Goal: Task Accomplishment & Management: Manage account settings

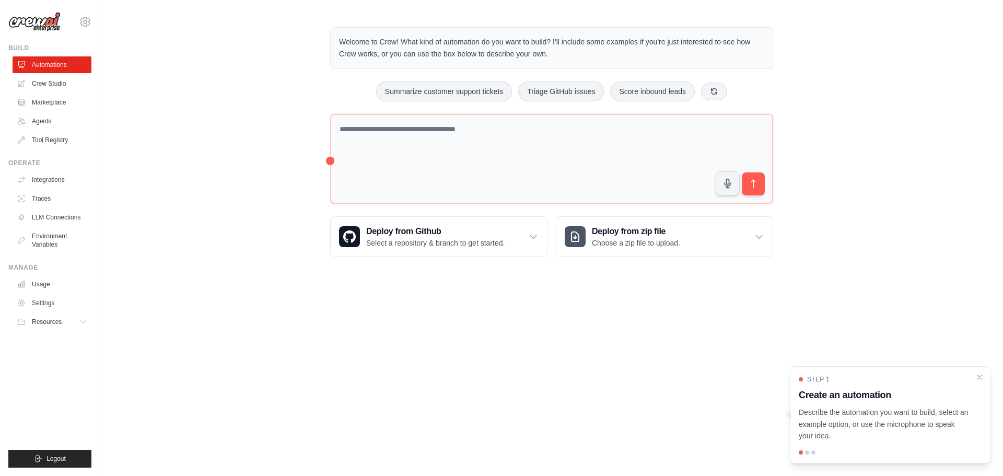
click at [146, 135] on div "Welcome to Crew! What kind of automation do you want to build? I'll include som…" at bounding box center [551, 141] width 903 height 263
click at [41, 284] on link "Usage" at bounding box center [53, 284] width 79 height 17
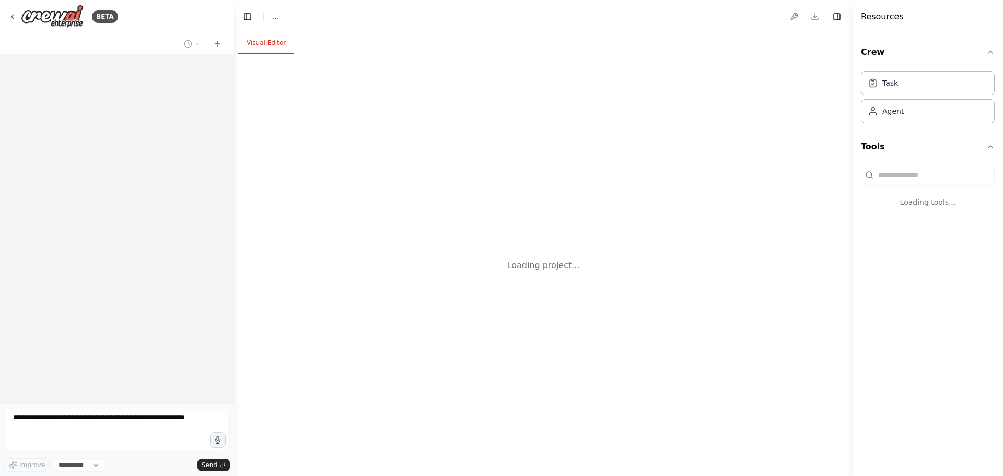
select select "****"
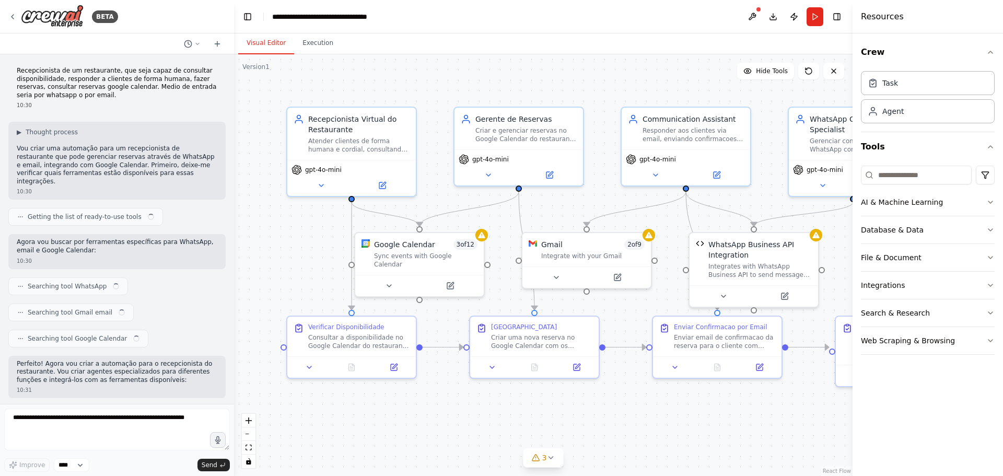
scroll to position [2710, 0]
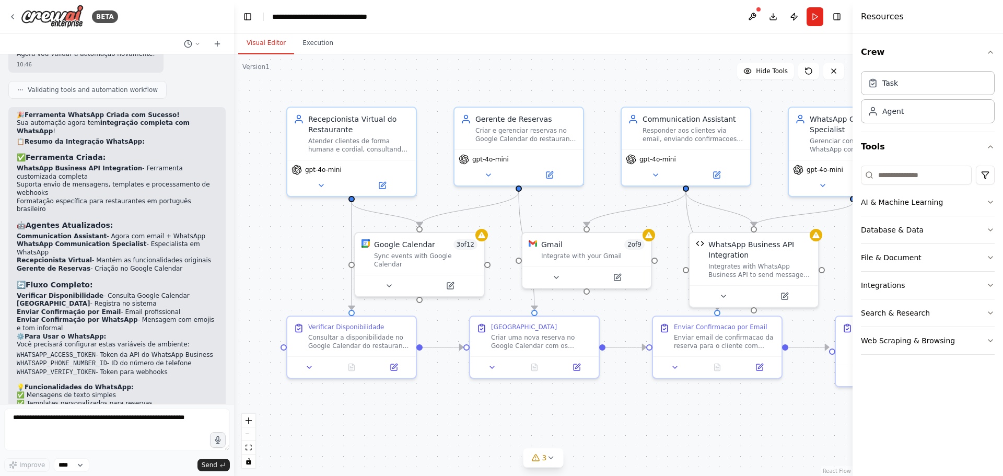
click at [631, 81] on div ".deletable-edge-delete-btn { width: 20px; height: 20px; border: 0px solid #ffff…" at bounding box center [543, 265] width 618 height 422
click at [820, 240] on div ".deletable-edge-delete-btn { width: 20px; height: 20px; border: 0px solid #ffff…" at bounding box center [543, 265] width 618 height 422
click at [782, 250] on div "WhatsApp Business API Integration" at bounding box center [759, 247] width 103 height 21
click at [789, 293] on button at bounding box center [784, 294] width 59 height 13
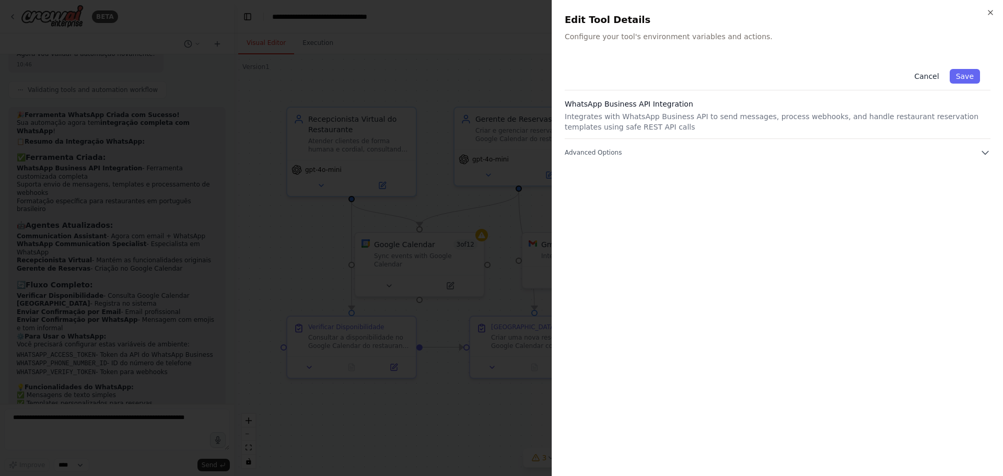
click at [928, 74] on button "Cancel" at bounding box center [926, 76] width 37 height 15
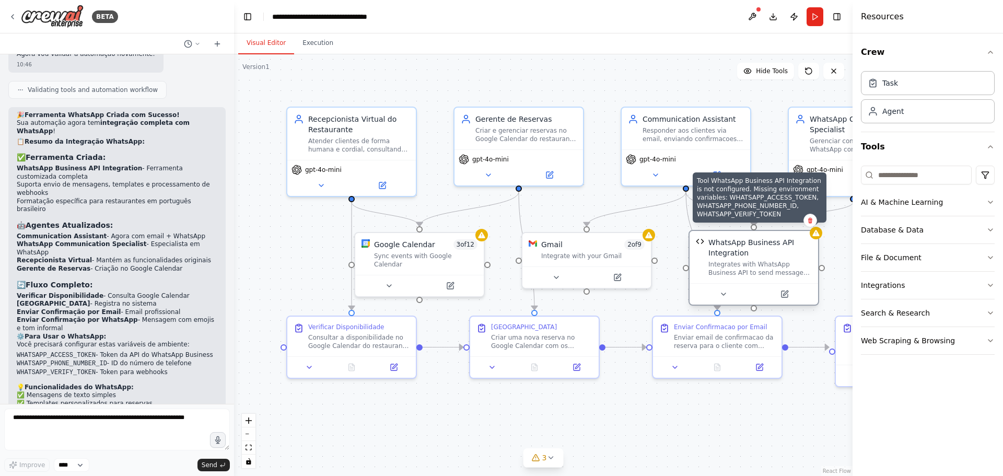
click at [815, 239] on div "WhatsApp Business API Integration Integrates with WhatsApp Business API to send…" at bounding box center [753, 257] width 128 height 52
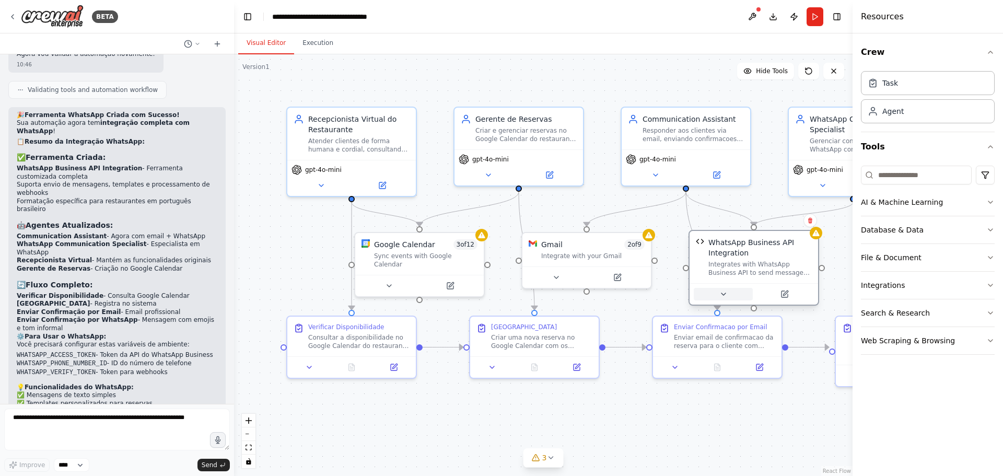
click at [723, 291] on icon at bounding box center [723, 294] width 8 height 8
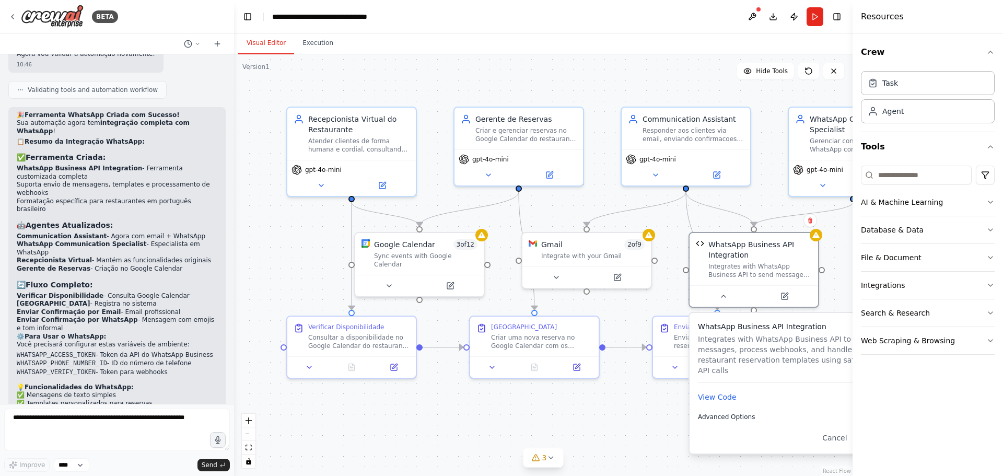
click at [733, 413] on span "Advanced Options" at bounding box center [726, 417] width 57 height 8
click at [724, 296] on icon at bounding box center [723, 294] width 8 height 8
click at [748, 16] on button at bounding box center [752, 16] width 17 height 19
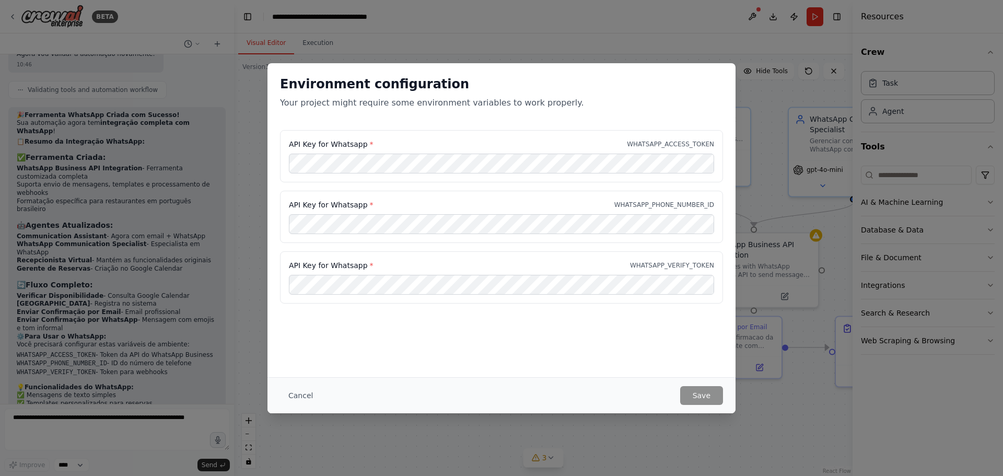
click at [752, 16] on div "Environment configuration Your project might require some environment variables…" at bounding box center [501, 238] width 1003 height 476
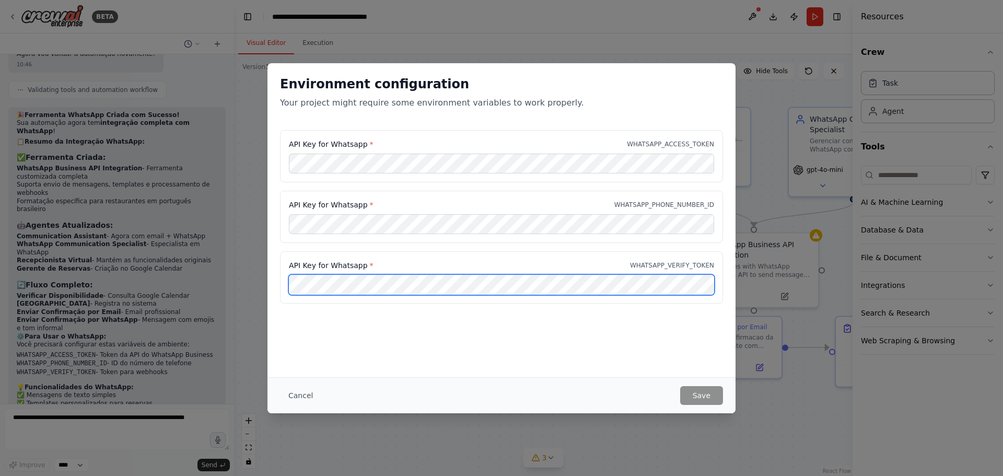
scroll to position [0, 168]
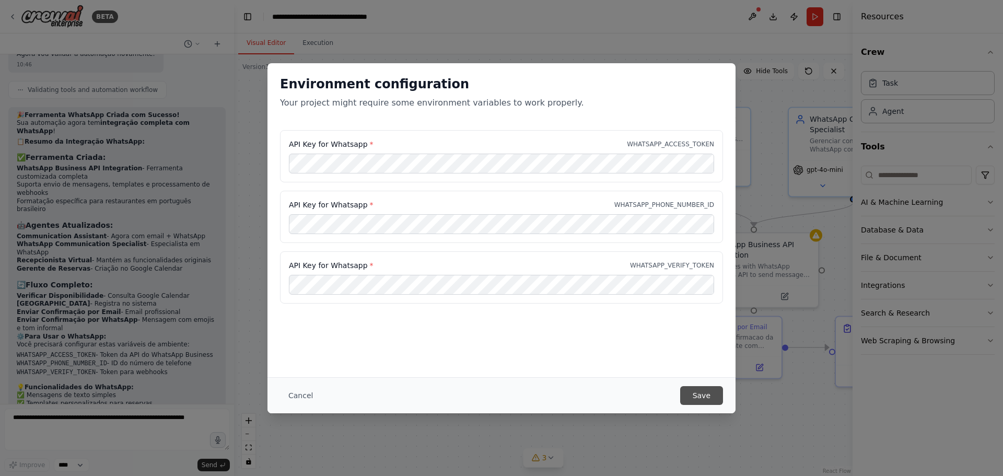
click at [701, 392] on button "Save" at bounding box center [701, 395] width 43 height 19
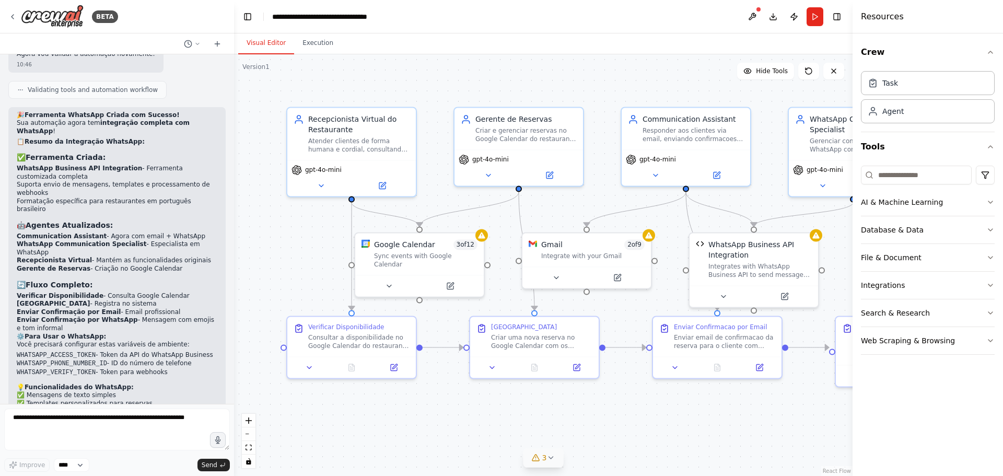
click at [546, 460] on icon at bounding box center [550, 457] width 8 height 8
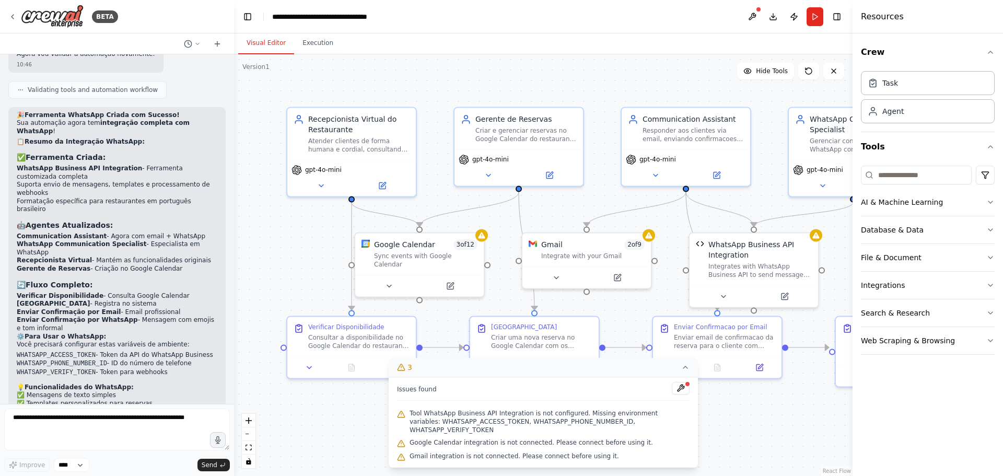
click at [449, 425] on span "Tool WhatsApp Business API Integration is not configured. Missing environment v…" at bounding box center [549, 421] width 280 height 25
click at [677, 394] on button at bounding box center [681, 388] width 18 height 13
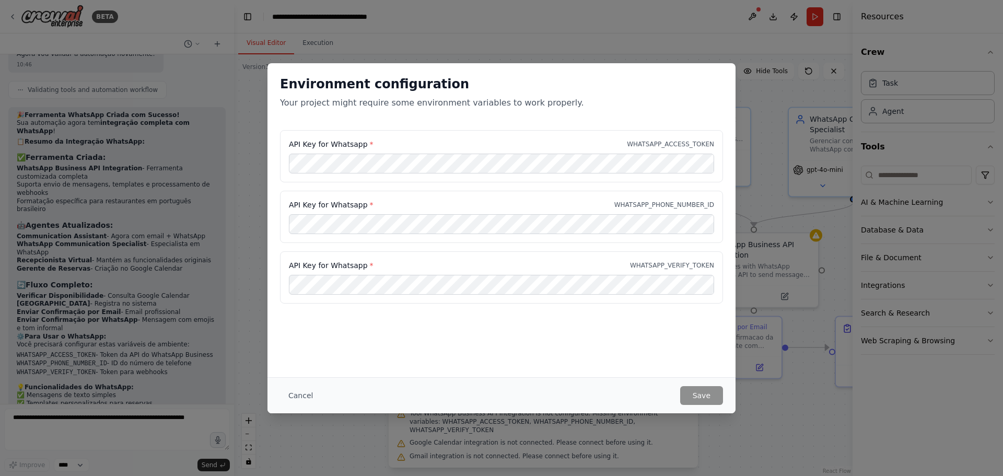
click at [418, 355] on div "Environment configuration Your project might require some environment variables…" at bounding box center [501, 220] width 468 height 314
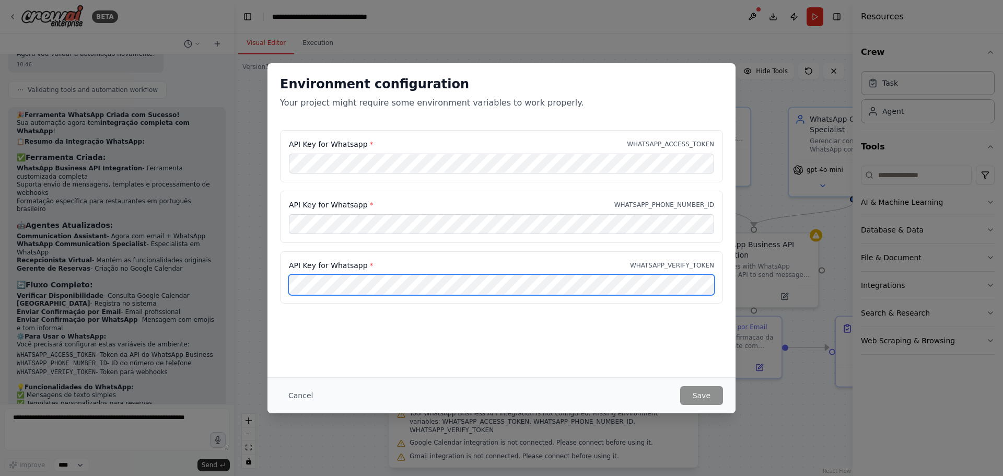
scroll to position [0, 182]
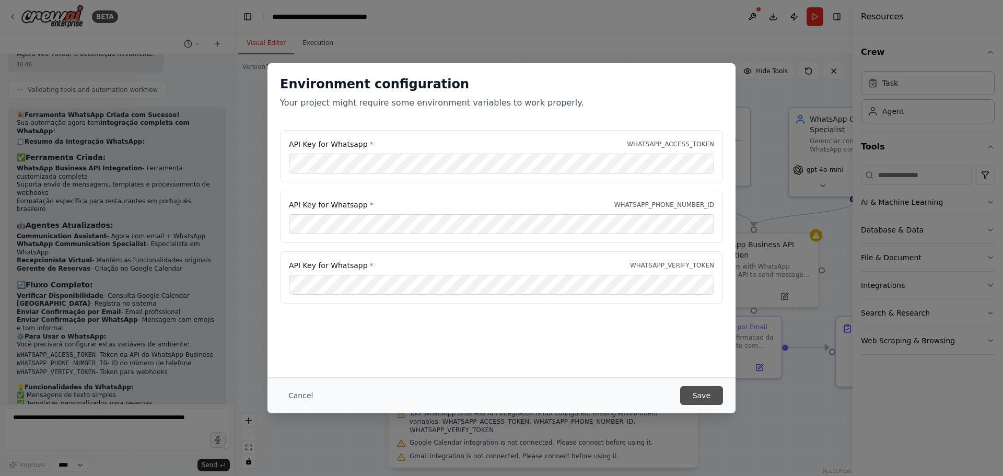
click at [694, 393] on button "Save" at bounding box center [701, 395] width 43 height 19
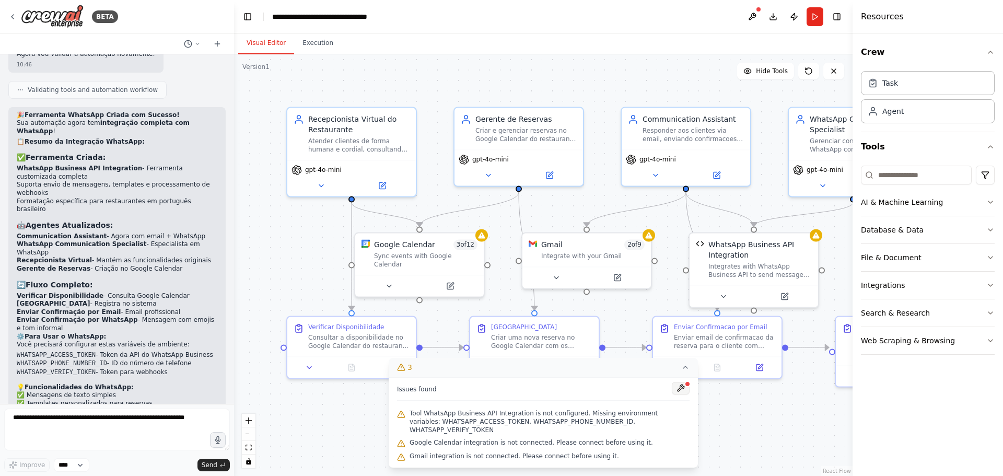
click at [680, 394] on button at bounding box center [681, 388] width 18 height 13
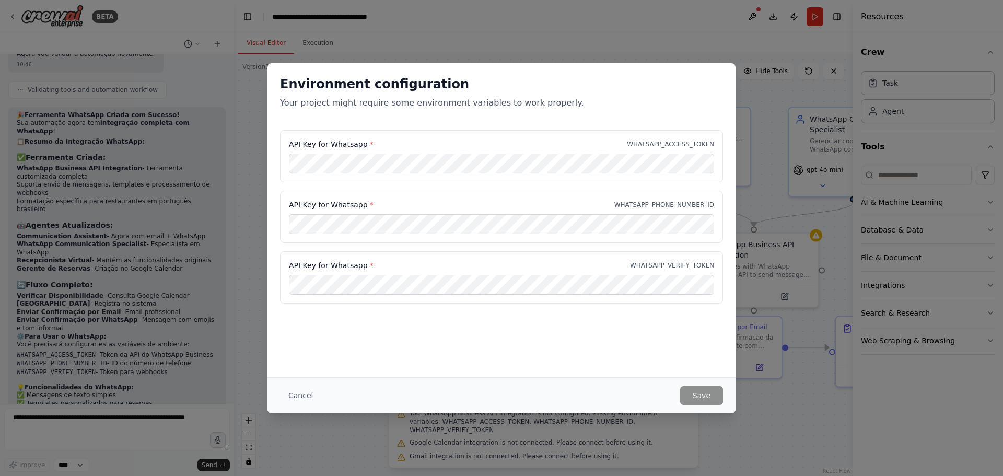
click at [478, 45] on div "Environment configuration Your project might require some environment variables…" at bounding box center [501, 238] width 1003 height 476
click at [299, 400] on button "Cancel" at bounding box center [300, 395] width 41 height 19
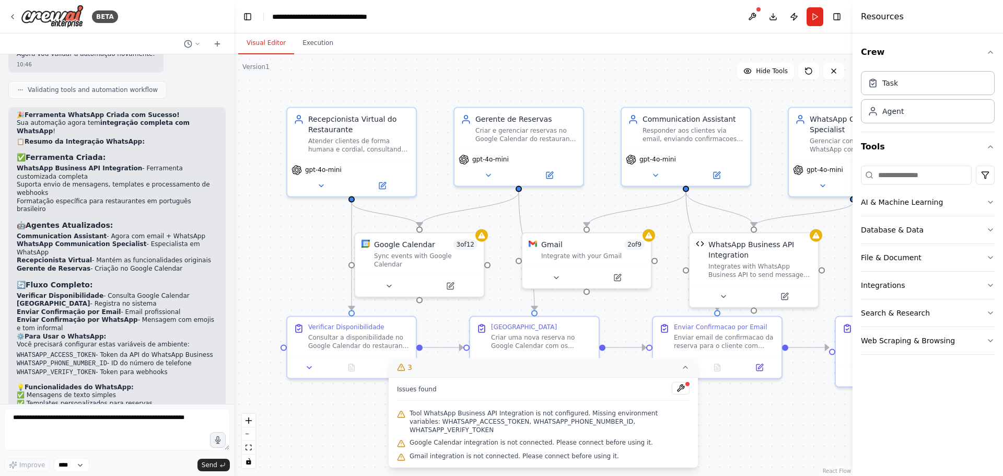
click at [575, 422] on span "Tool WhatsApp Business API Integration is not configured. Missing environment v…" at bounding box center [549, 421] width 280 height 25
click at [720, 413] on div ".deletable-edge-delete-btn { width: 20px; height: 20px; border: 0px solid #ffff…" at bounding box center [543, 265] width 618 height 422
click at [709, 216] on div ".deletable-edge-delete-btn { width: 20px; height: 20px; border: 0px solid #ffff…" at bounding box center [543, 265] width 618 height 422
click at [988, 53] on icon "button" at bounding box center [990, 52] width 8 height 8
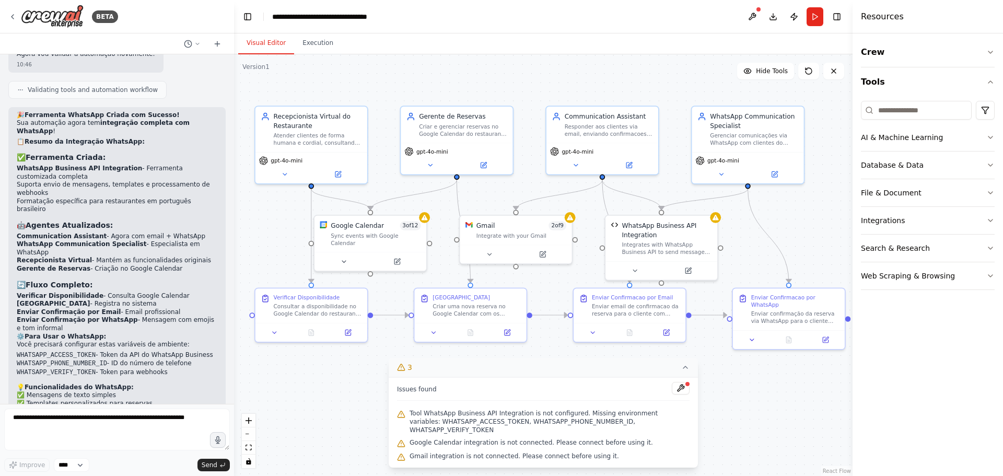
drag, startPoint x: 575, startPoint y: 93, endPoint x: 529, endPoint y: 117, distance: 51.4
click at [521, 92] on div ".deletable-edge-delete-btn { width: 20px; height: 20px; border: 0px solid #ffff…" at bounding box center [543, 265] width 618 height 422
click at [649, 238] on div "WhatsApp Business API Integration Integrates with WhatsApp Business API to send…" at bounding box center [667, 236] width 90 height 34
click at [688, 271] on icon at bounding box center [687, 267] width 5 height 5
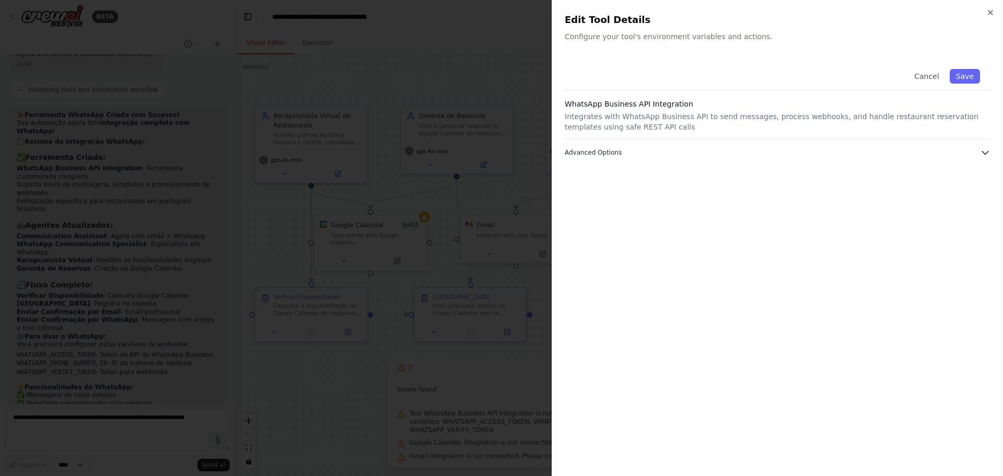
click at [593, 155] on span "Advanced Options" at bounding box center [593, 152] width 57 height 8
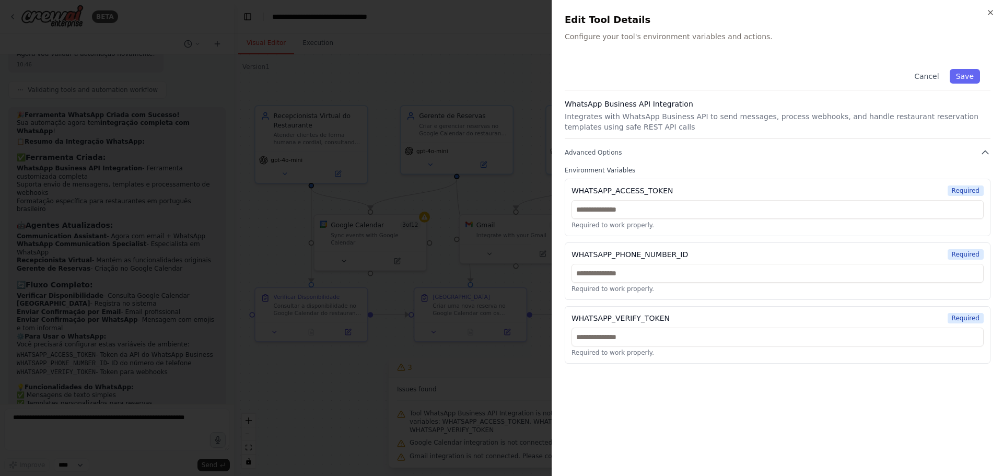
click at [969, 254] on span "Required" at bounding box center [965, 254] width 36 height 10
click at [932, 76] on button "Cancel" at bounding box center [926, 76] width 37 height 15
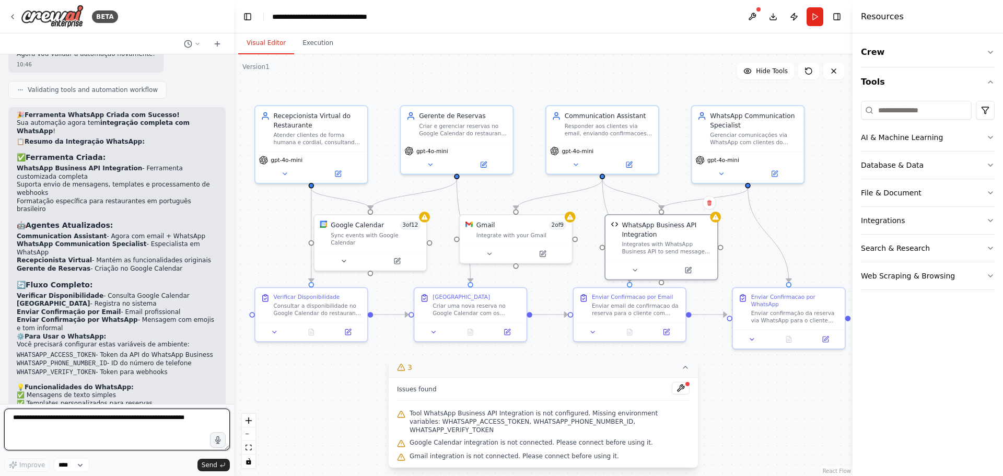
click at [105, 417] on textarea at bounding box center [117, 429] width 226 height 42
type textarea "**********"
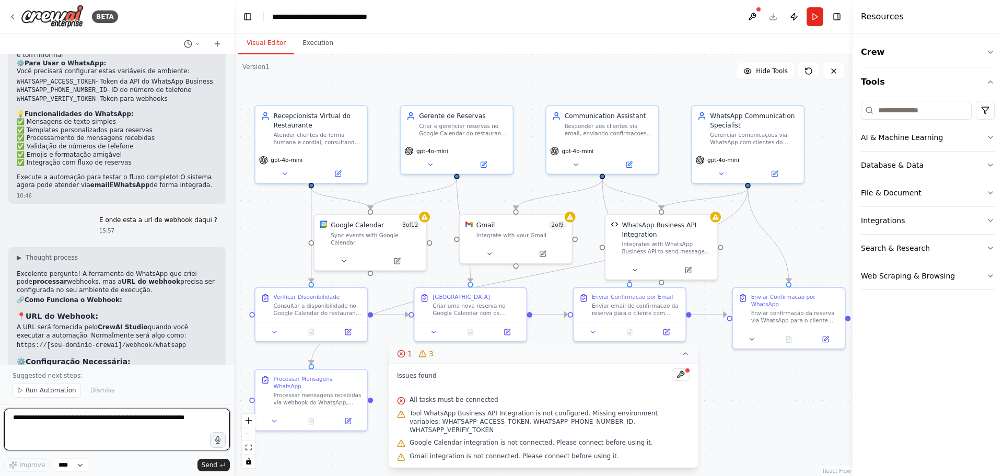
scroll to position [3036, 0]
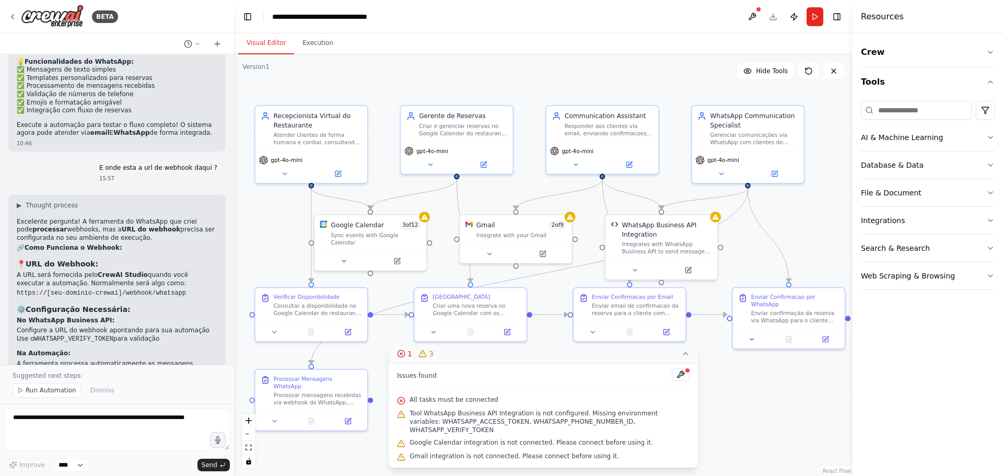
click at [816, 21] on button "Run" at bounding box center [814, 16] width 17 height 19
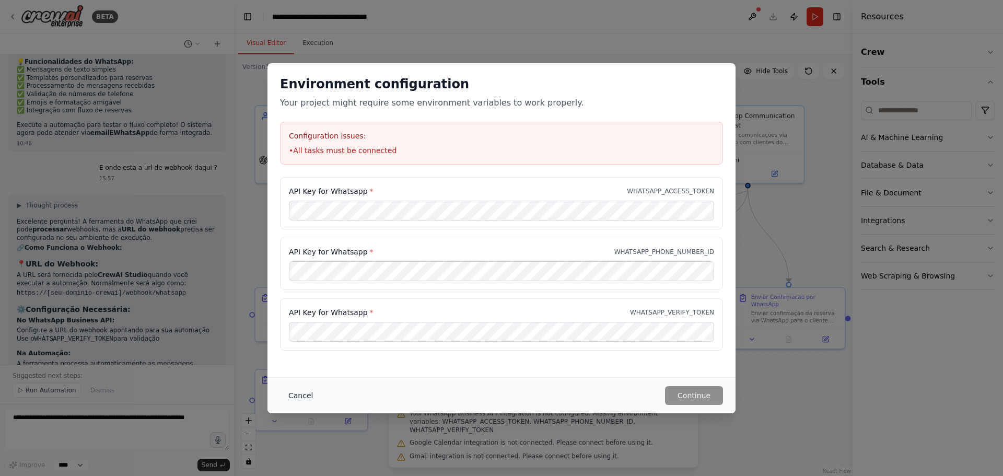
click at [293, 394] on button "Cancel" at bounding box center [300, 395] width 41 height 19
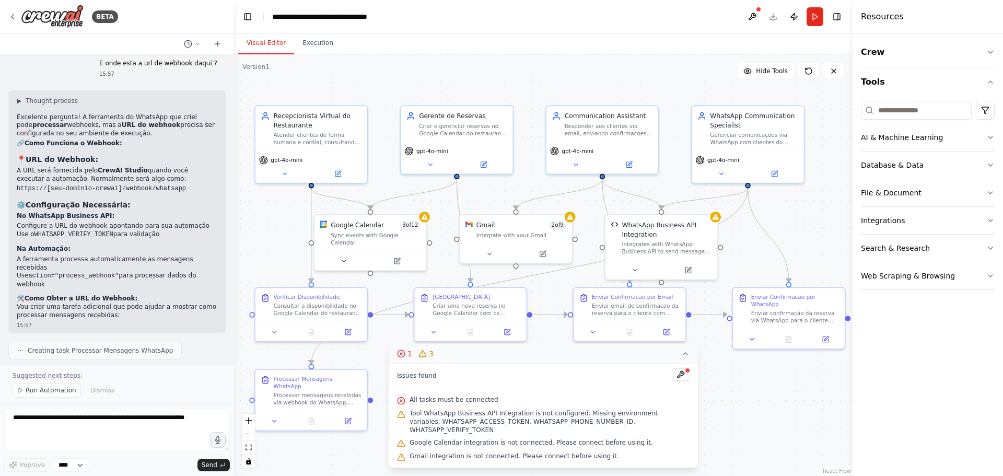
scroll to position [3192, 0]
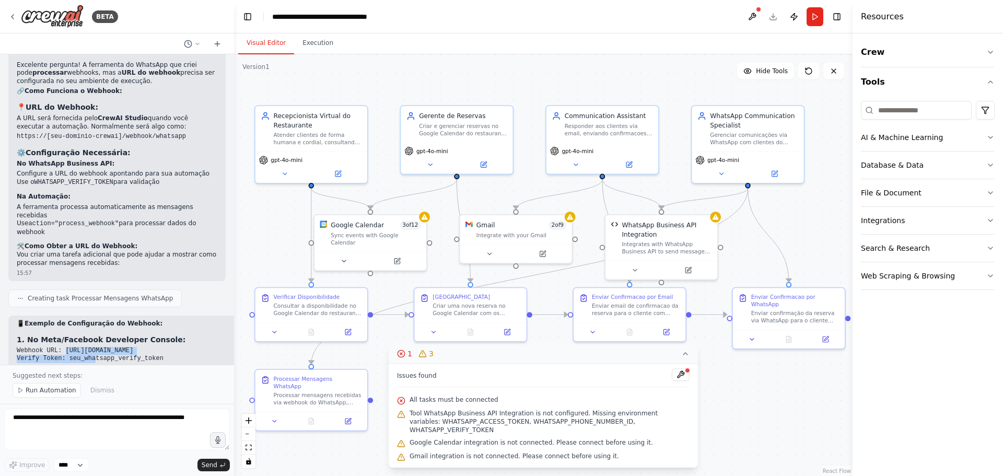
drag, startPoint x: 61, startPoint y: 253, endPoint x: 198, endPoint y: 255, distance: 136.9
click at [163, 347] on code "Webhook URL: https://sua-automacao.crewai.com/webhook Verify Token: seu_whatsap…" at bounding box center [90, 355] width 147 height 16
copy code "https://sua-automacao.crewai.com/webhook"
click at [576, 22] on header "**********" at bounding box center [543, 16] width 618 height 33
click at [709, 18] on header "**********" at bounding box center [543, 16] width 618 height 33
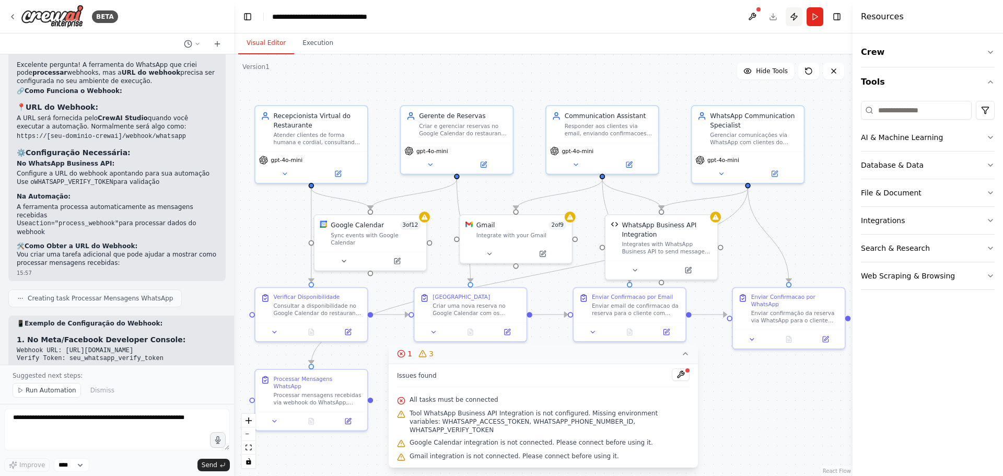
click at [798, 20] on button "Publish" at bounding box center [794, 16] width 17 height 19
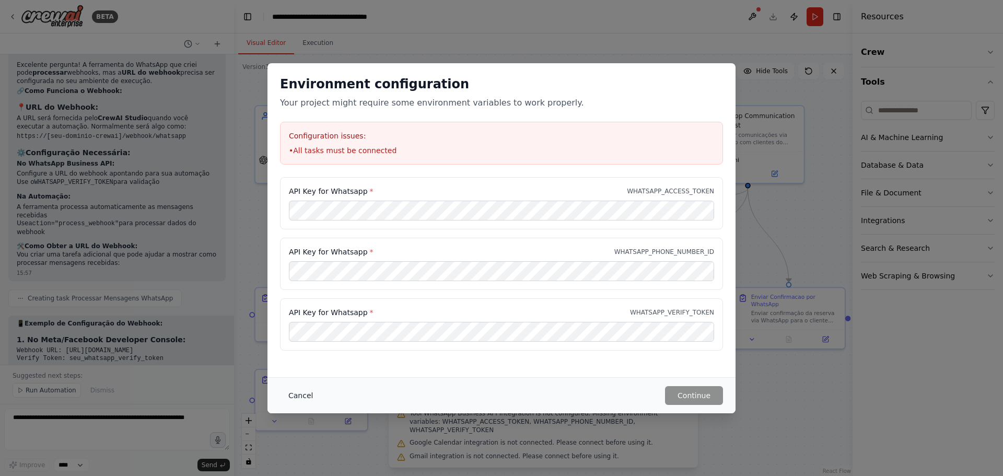
click at [308, 393] on button "Cancel" at bounding box center [300, 395] width 41 height 19
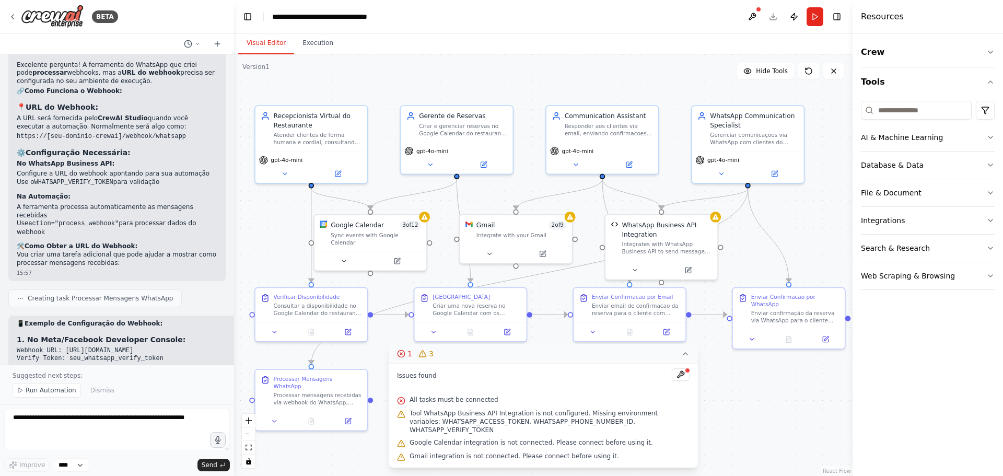
click at [773, 18] on header "**********" at bounding box center [543, 16] width 618 height 33
click at [745, 27] on header "**********" at bounding box center [543, 16] width 618 height 33
click at [785, 33] on main "**********" at bounding box center [543, 238] width 618 height 476
click at [807, 74] on icon at bounding box center [808, 71] width 6 height 6
click at [683, 381] on button at bounding box center [681, 374] width 18 height 13
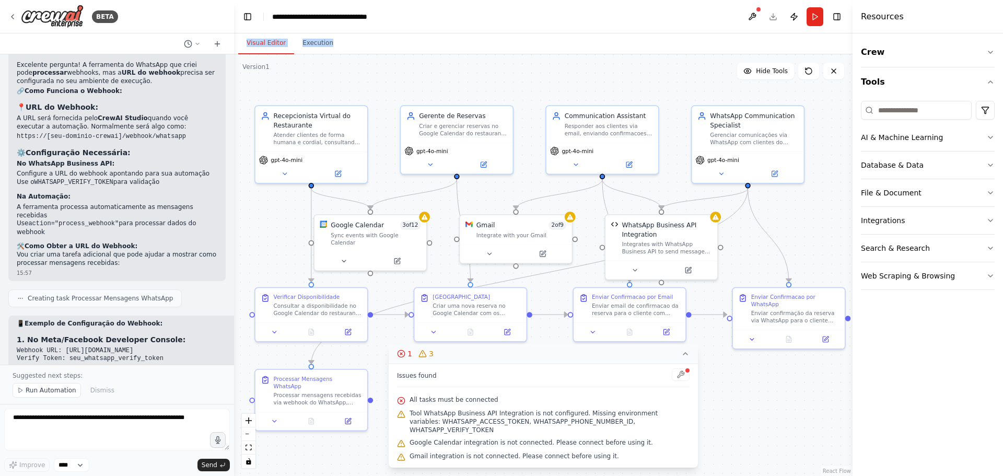
click at [685, 365] on body "BETA Recepcionista de um restaurante, que seja capaz de consultar disponibilida…" at bounding box center [501, 238] width 1003 height 476
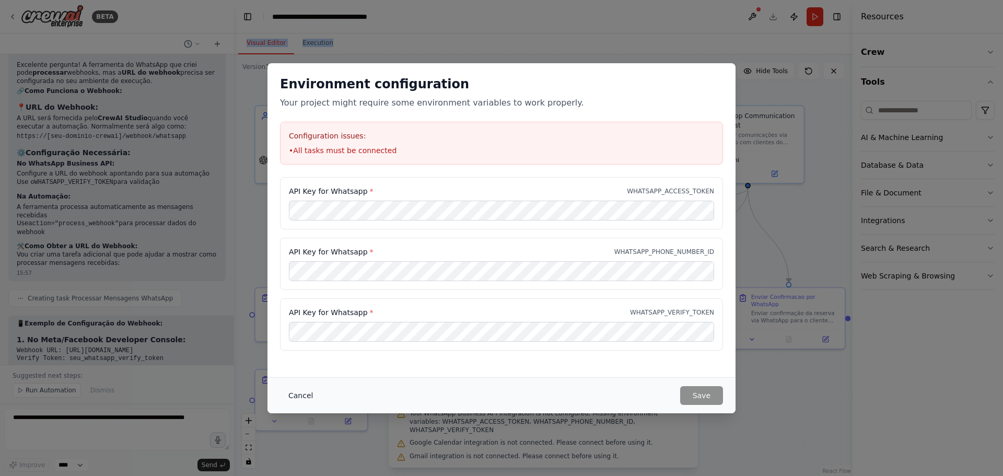
click at [302, 395] on button "Cancel" at bounding box center [300, 395] width 41 height 19
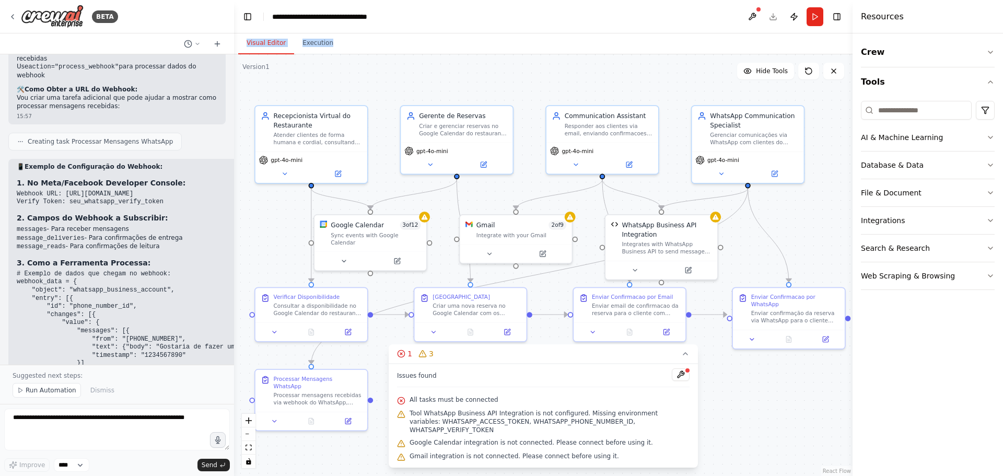
scroll to position [3401, 0]
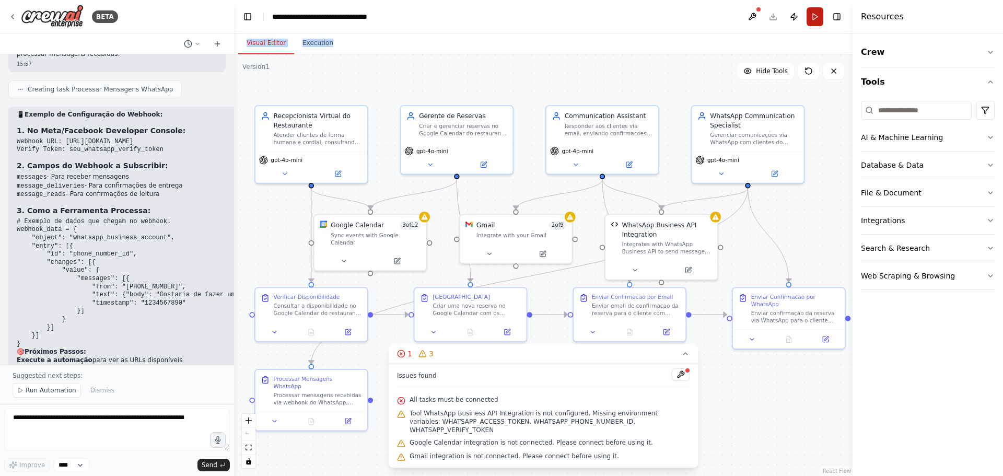
click at [817, 12] on button "Run" at bounding box center [814, 16] width 17 height 19
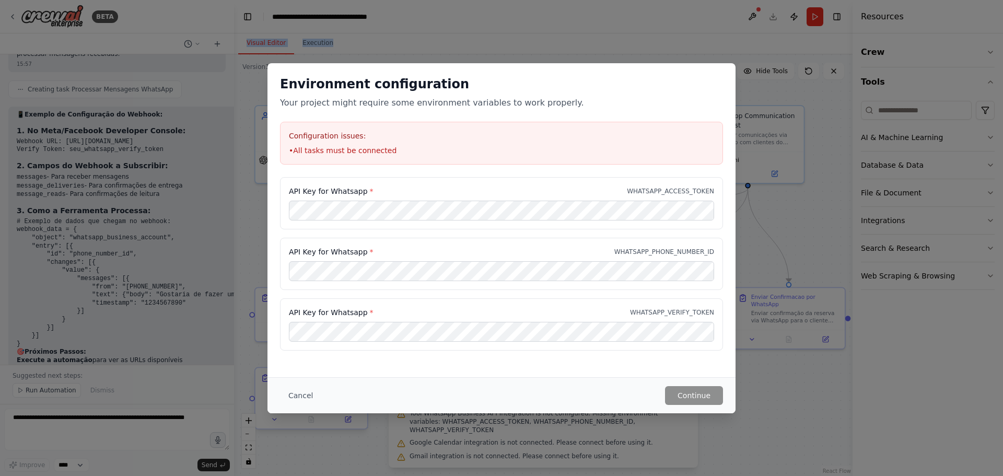
click at [305, 394] on button "Cancel" at bounding box center [300, 395] width 41 height 19
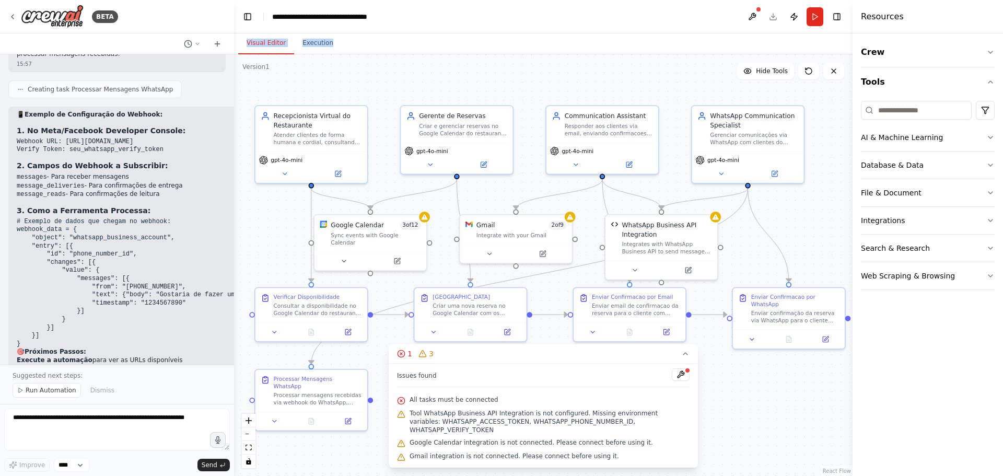
click at [294, 266] on div ".deletable-edge-delete-btn { width: 20px; height: 20px; border: 0px solid #ffff…" at bounding box center [543, 265] width 618 height 422
click at [271, 328] on icon at bounding box center [274, 329] width 7 height 7
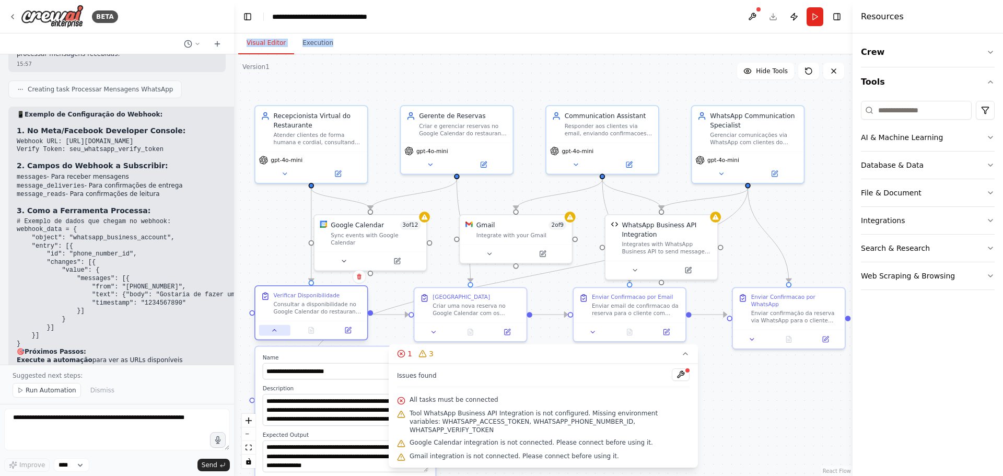
click at [271, 328] on icon at bounding box center [274, 329] width 7 height 7
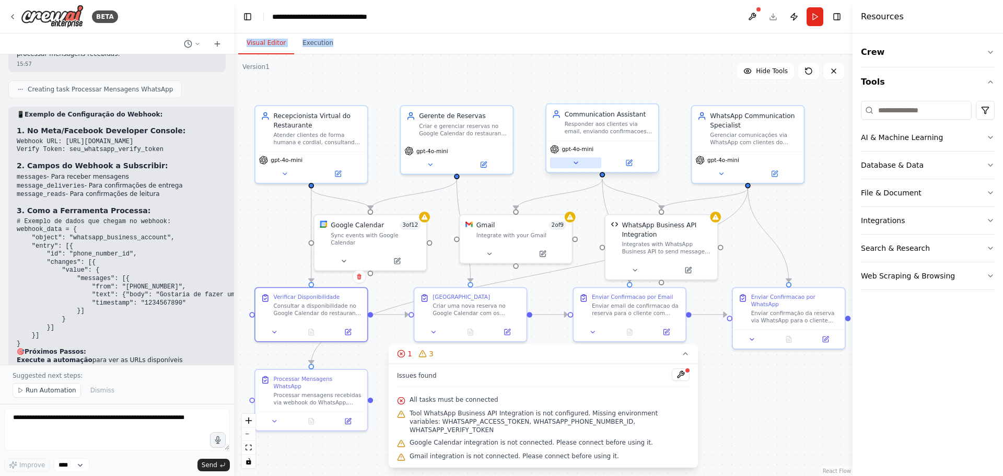
click at [577, 169] on div "gpt-4o-mini" at bounding box center [602, 156] width 112 height 31
click at [575, 166] on icon at bounding box center [575, 162] width 7 height 7
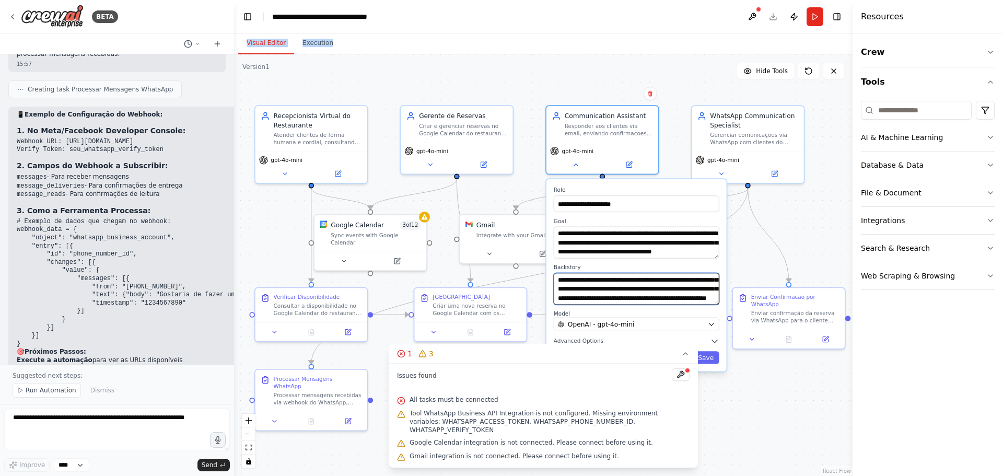
scroll to position [42, 0]
click at [715, 297] on textarea "**********" at bounding box center [637, 289] width 166 height 32
click at [574, 162] on icon at bounding box center [575, 162] width 7 height 7
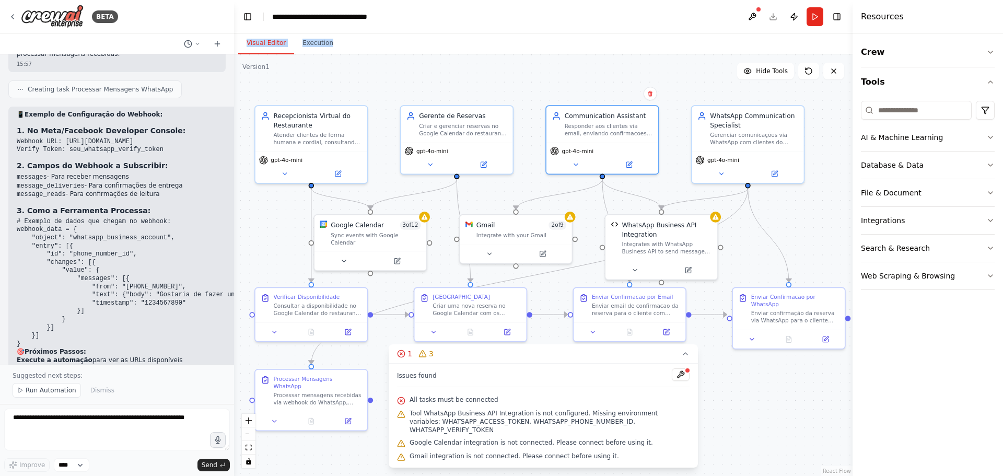
click at [773, 18] on header "**********" at bounding box center [543, 16] width 618 height 33
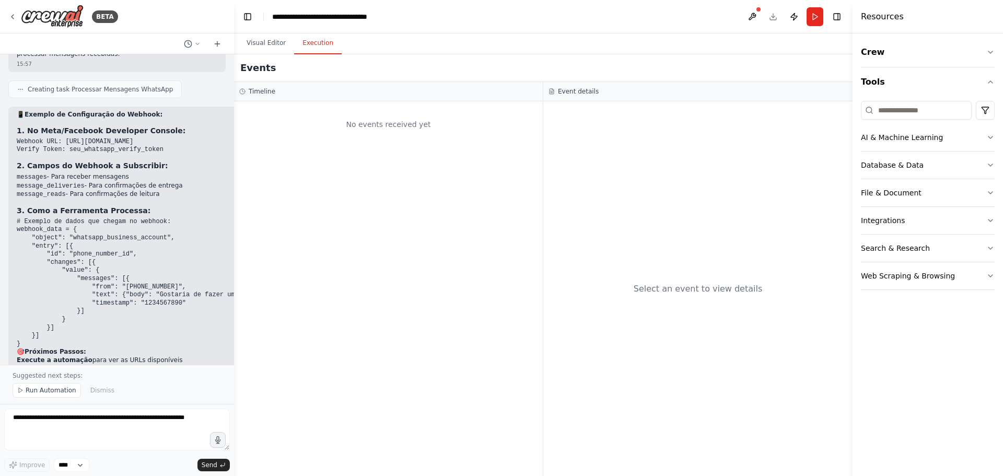
click at [311, 45] on button "Execution" at bounding box center [318, 43] width 48 height 22
click at [405, 172] on div "No events received yet" at bounding box center [388, 288] width 309 height 374
click at [266, 45] on button "Visual Editor" at bounding box center [266, 43] width 56 height 22
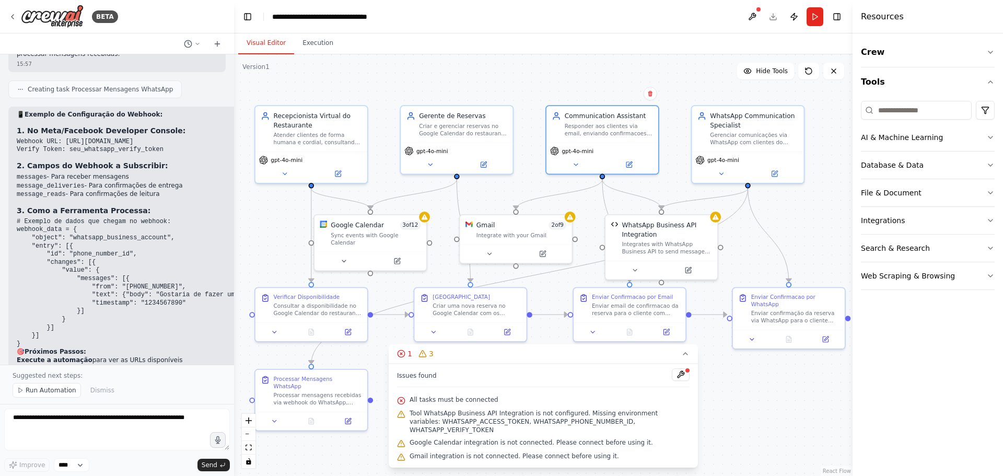
click at [692, 79] on div ".deletable-edge-delete-btn { width: 20px; height: 20px; border: 0px solid #ffff…" at bounding box center [543, 265] width 618 height 422
click at [762, 71] on span "Hide Tools" at bounding box center [772, 71] width 32 height 8
click at [747, 73] on icon at bounding box center [744, 71] width 5 height 4
click at [370, 236] on div "Sync events with Google Calendar" at bounding box center [376, 237] width 90 height 15
click at [341, 255] on icon at bounding box center [343, 258] width 7 height 7
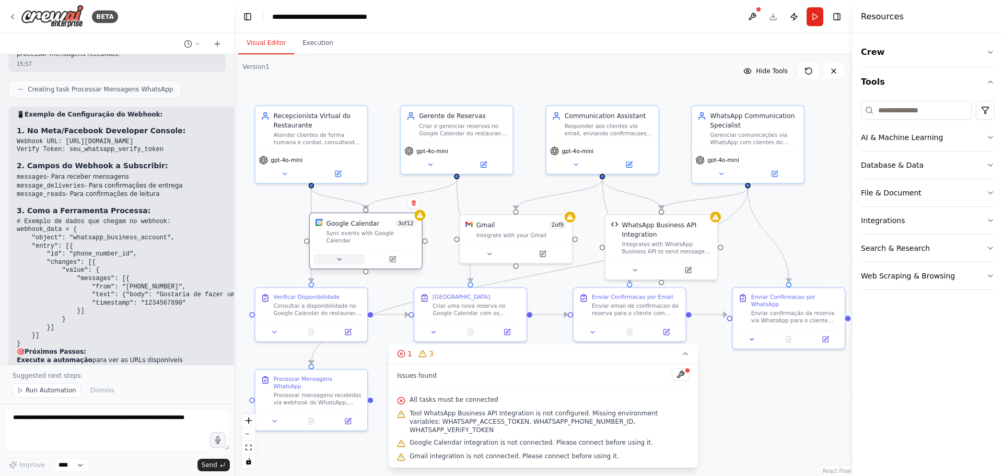
click at [341, 255] on icon at bounding box center [338, 258] width 7 height 7
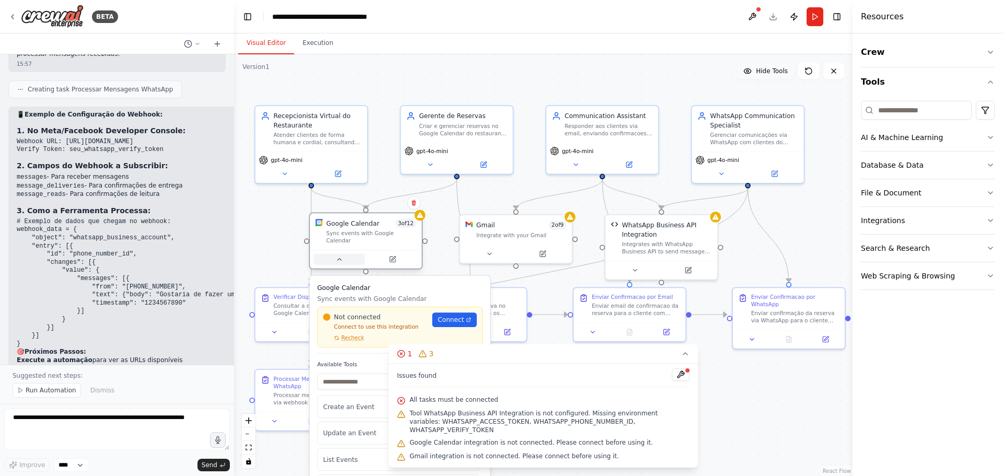
click at [341, 255] on icon at bounding box center [338, 258] width 7 height 7
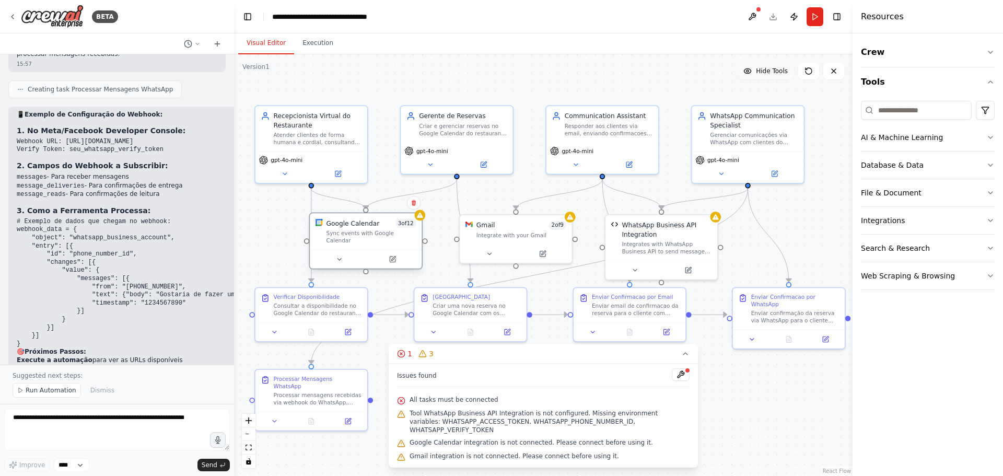
click at [420, 223] on div "Google Calendar 3 of 12 Sync events with Google Calendar" at bounding box center [366, 231] width 112 height 37
click at [356, 237] on div "Sync events with Google Calendar" at bounding box center [371, 237] width 90 height 15
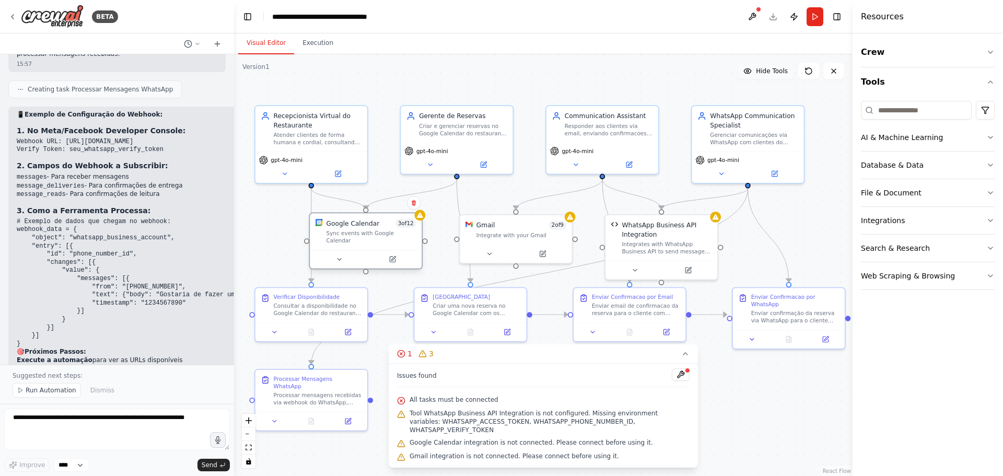
click at [356, 237] on div "Sync events with Google Calendar" at bounding box center [371, 237] width 90 height 15
click at [396, 259] on div at bounding box center [366, 259] width 112 height 19
click at [395, 256] on icon at bounding box center [393, 258] width 4 height 4
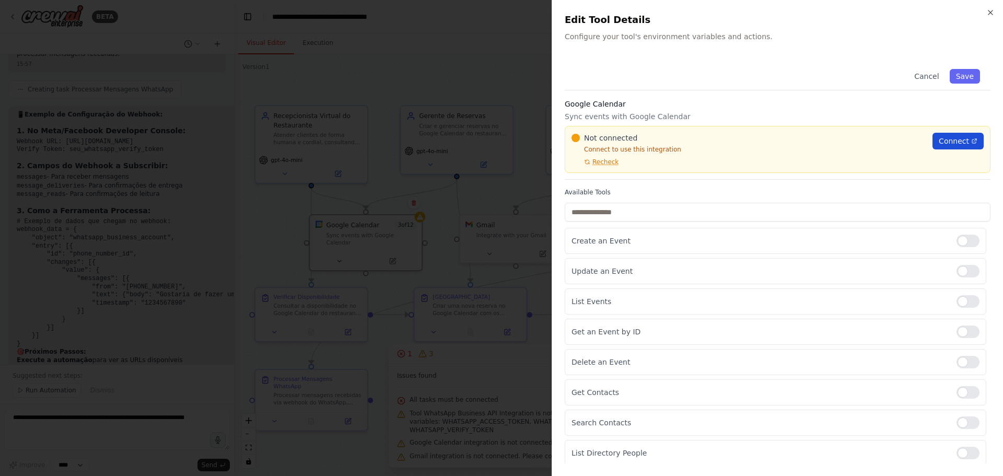
click at [941, 143] on span "Connect" at bounding box center [954, 141] width 30 height 10
click at [474, 76] on div at bounding box center [501, 238] width 1003 height 476
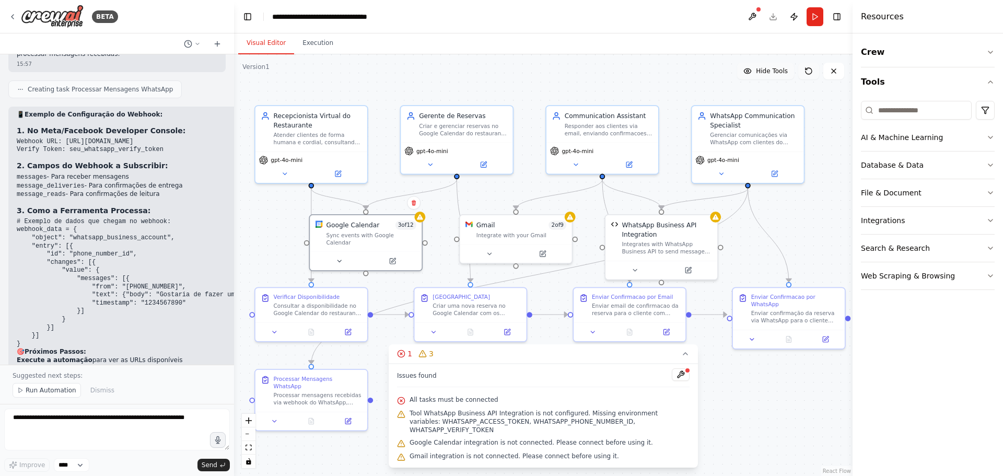
click at [809, 67] on icon at bounding box center [808, 71] width 8 height 8
click at [815, 18] on button "Run" at bounding box center [814, 16] width 17 height 19
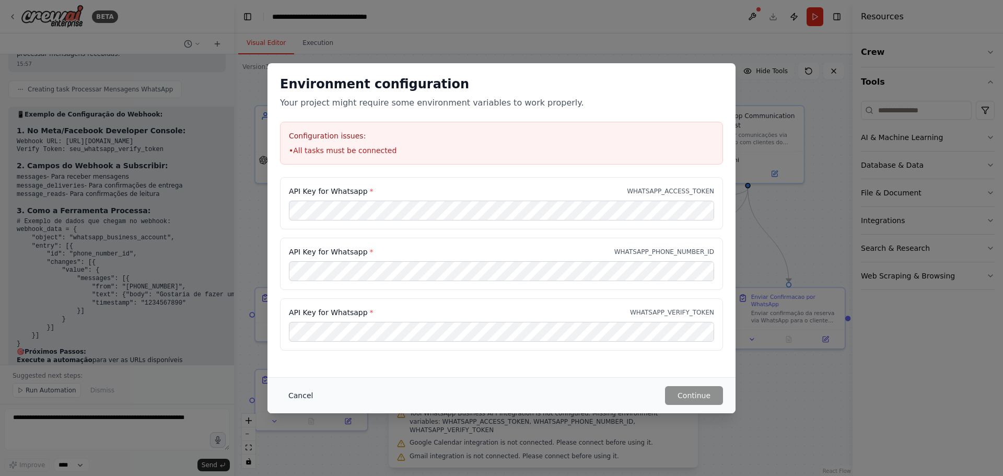
click at [297, 397] on button "Cancel" at bounding box center [300, 395] width 41 height 19
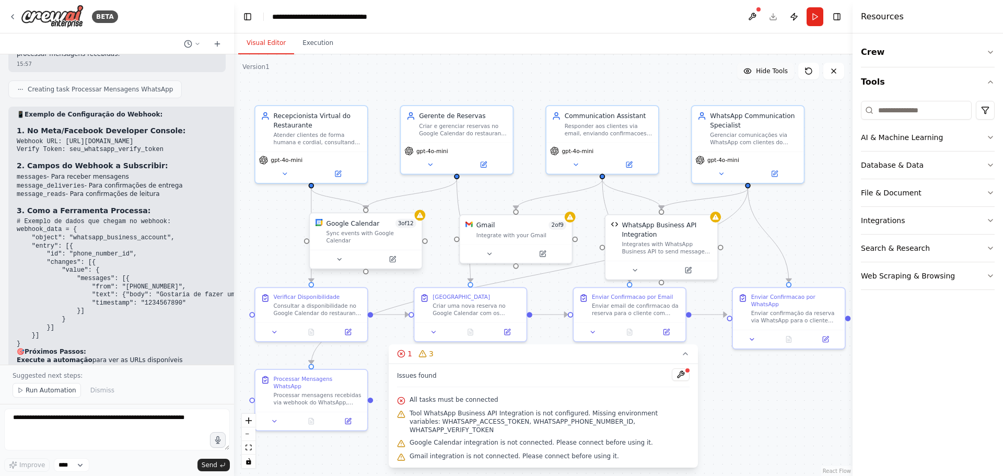
click at [367, 232] on div "Sync events with Google Calendar" at bounding box center [371, 237] width 90 height 15
click at [419, 223] on div "Google Calendar 3 of 12 Sync events with Google Calendar" at bounding box center [366, 231] width 112 height 37
click at [499, 235] on div "Integrate with your Gmail" at bounding box center [521, 233] width 90 height 7
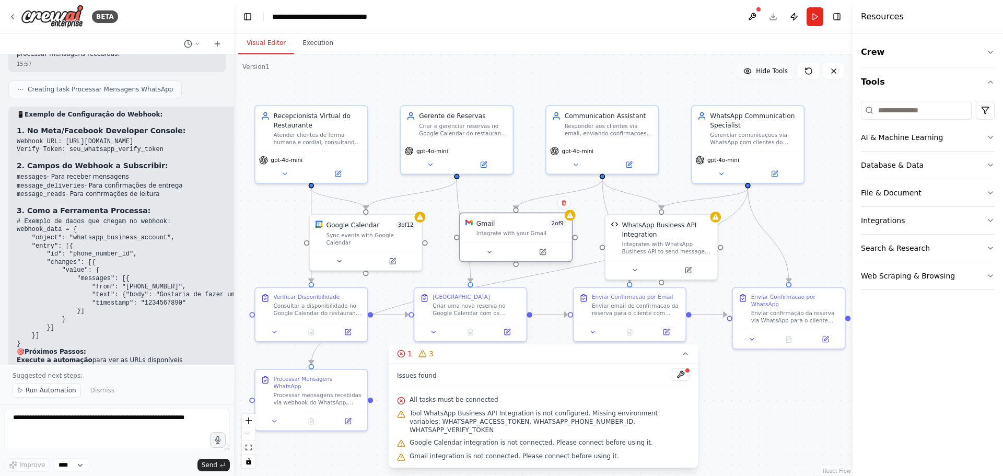
click at [499, 235] on div "Integrate with your Gmail" at bounding box center [521, 233] width 90 height 7
click at [491, 254] on icon at bounding box center [489, 251] width 7 height 7
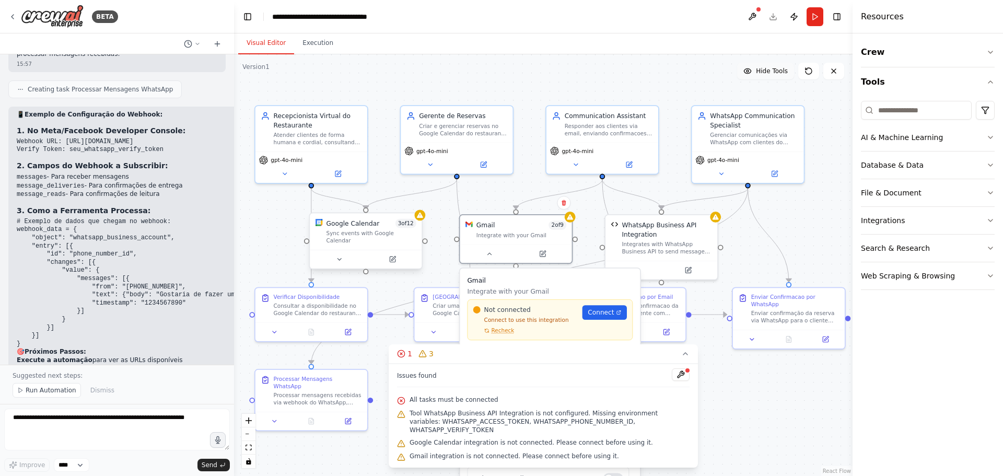
click at [379, 238] on div "Google Calendar 3 of 12 Sync events with Google Calendar" at bounding box center [366, 231] width 112 height 37
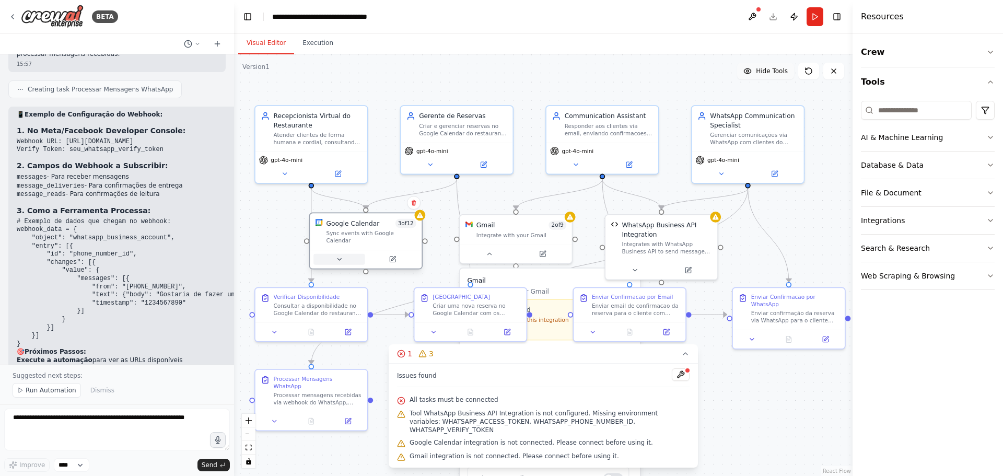
click at [342, 255] on icon at bounding box center [338, 258] width 7 height 7
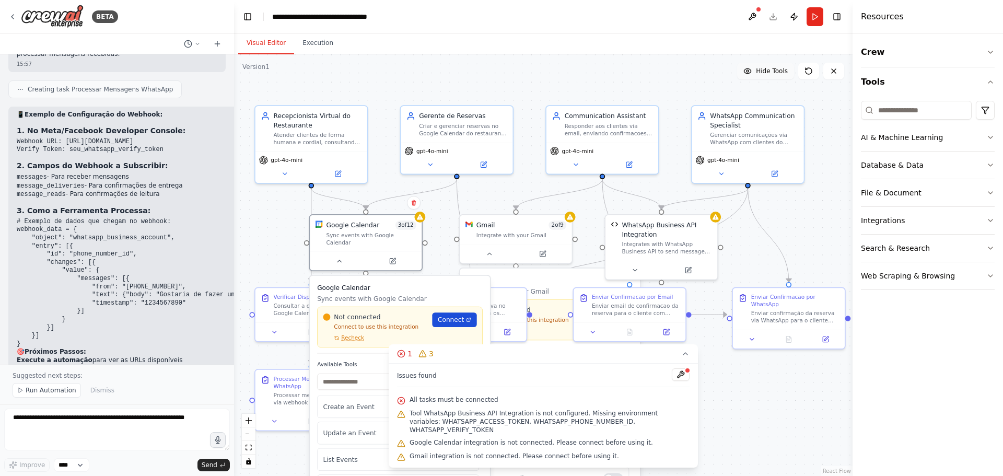
click at [458, 315] on span "Connect" at bounding box center [451, 319] width 26 height 9
click at [645, 74] on div ".deletable-edge-delete-btn { width: 20px; height: 20px; border: 0px solid #ffff…" at bounding box center [543, 265] width 618 height 422
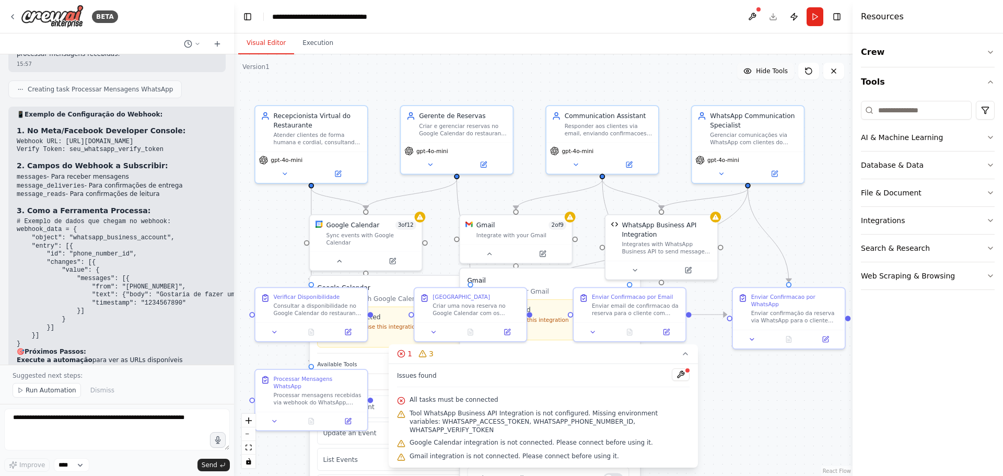
click at [772, 17] on header "**********" at bounding box center [543, 16] width 618 height 33
click at [838, 18] on button "Toggle Right Sidebar" at bounding box center [836, 16] width 15 height 15
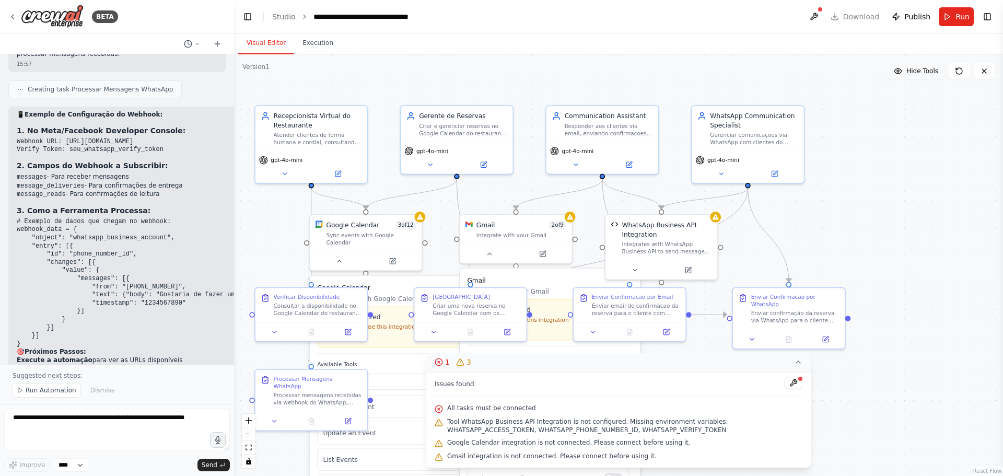
click at [795, 365] on icon at bounding box center [798, 362] width 8 height 8
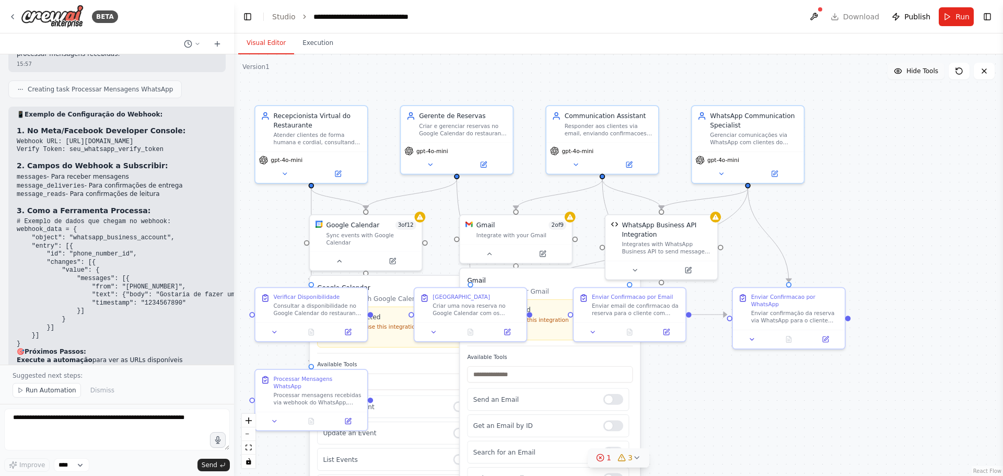
click at [728, 408] on div ".deletable-edge-delete-btn { width: 20px; height: 20px; border: 0px solid #ffff…" at bounding box center [618, 265] width 769 height 422
drag, startPoint x: 491, startPoint y: 262, endPoint x: 460, endPoint y: 260, distance: 31.9
click at [491, 261] on div at bounding box center [516, 253] width 112 height 19
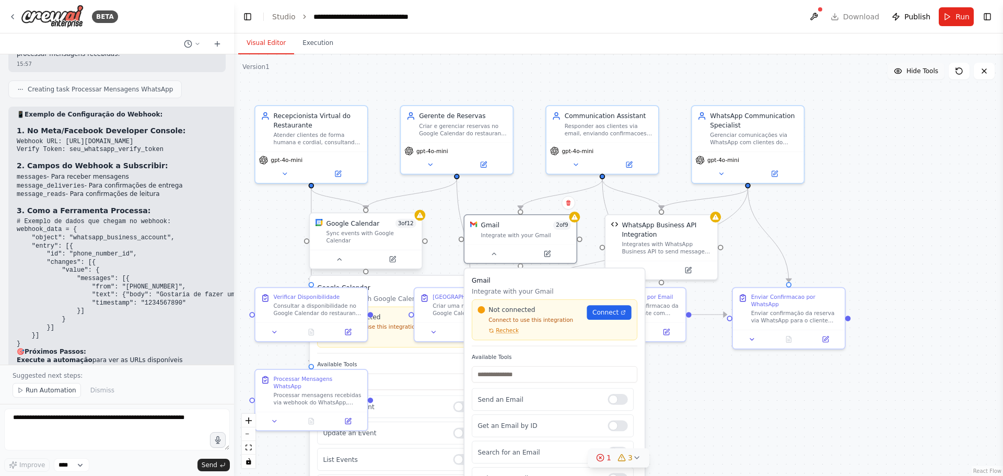
click at [338, 258] on div at bounding box center [366, 259] width 112 height 19
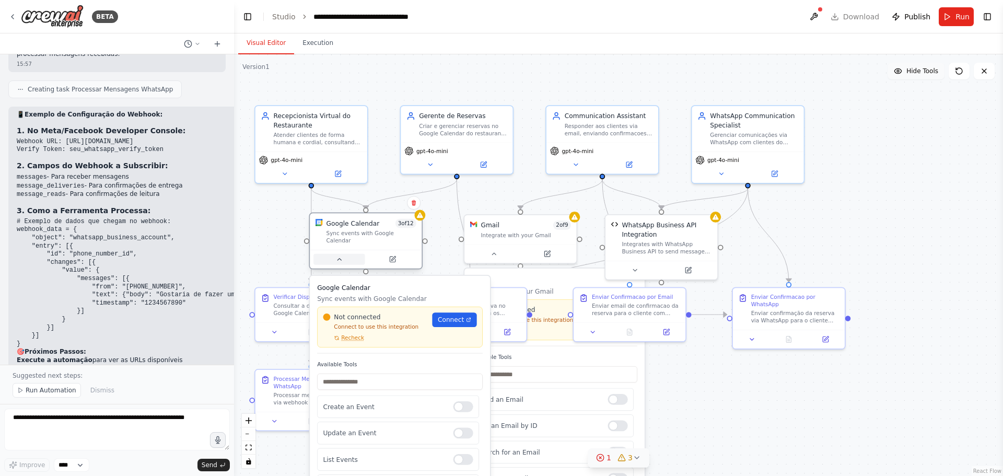
click at [341, 255] on icon at bounding box center [338, 258] width 7 height 7
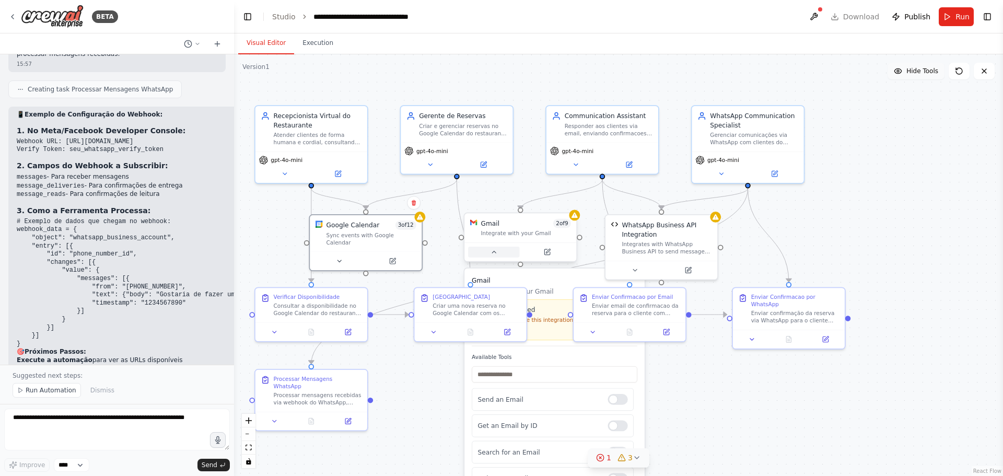
click at [495, 251] on icon at bounding box center [493, 251] width 7 height 7
click at [770, 396] on div ".deletable-edge-delete-btn { width: 20px; height: 20px; border: 0px solid #ffff…" at bounding box center [618, 265] width 769 height 422
click at [603, 458] on icon at bounding box center [600, 457] width 8 height 8
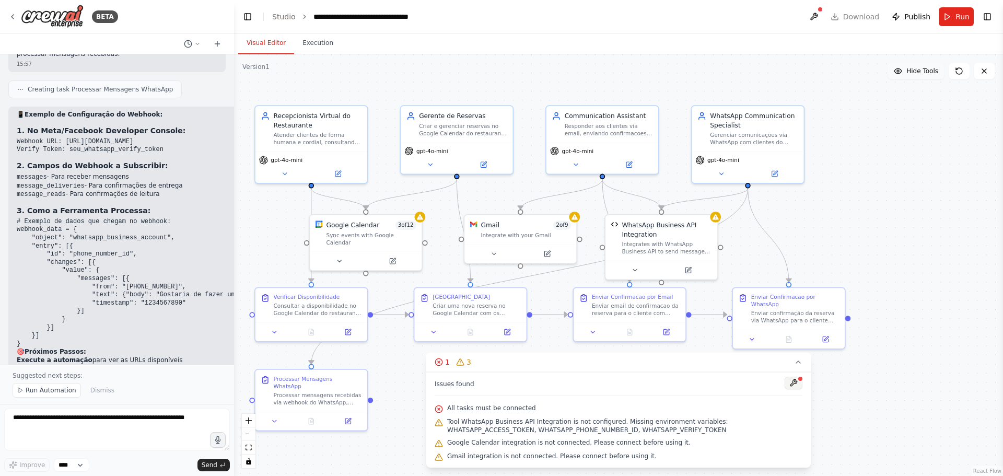
click at [790, 383] on button at bounding box center [794, 383] width 18 height 13
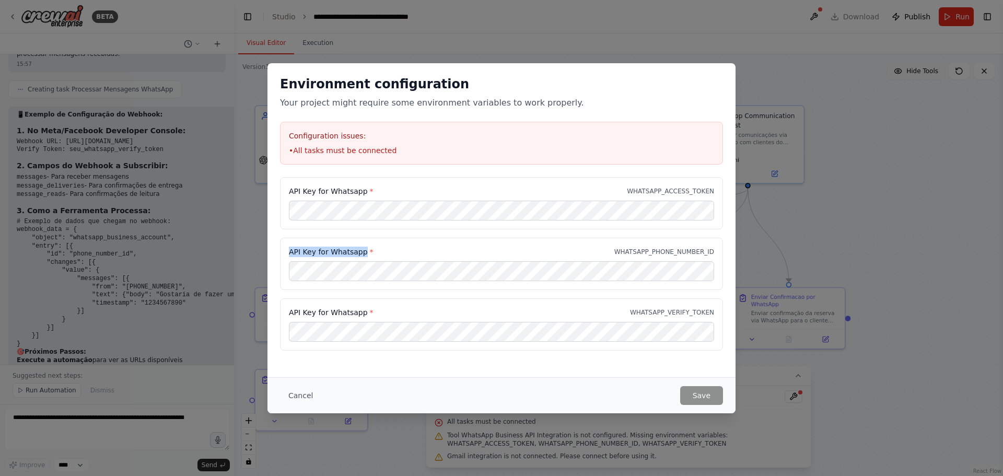
drag, startPoint x: 288, startPoint y: 248, endPoint x: 363, endPoint y: 252, distance: 74.8
click at [364, 252] on div "API Key for Whatsapp * WHATSAPP_PHONE_NUMBER_ID" at bounding box center [501, 264] width 443 height 52
copy label "API Key for Whatsapp"
drag, startPoint x: 622, startPoint y: 252, endPoint x: 717, endPoint y: 249, distance: 94.6
click at [717, 249] on div "API Key for Whatsapp * WHATSAPP_PHONE_NUMBER_ID" at bounding box center [501, 264] width 443 height 52
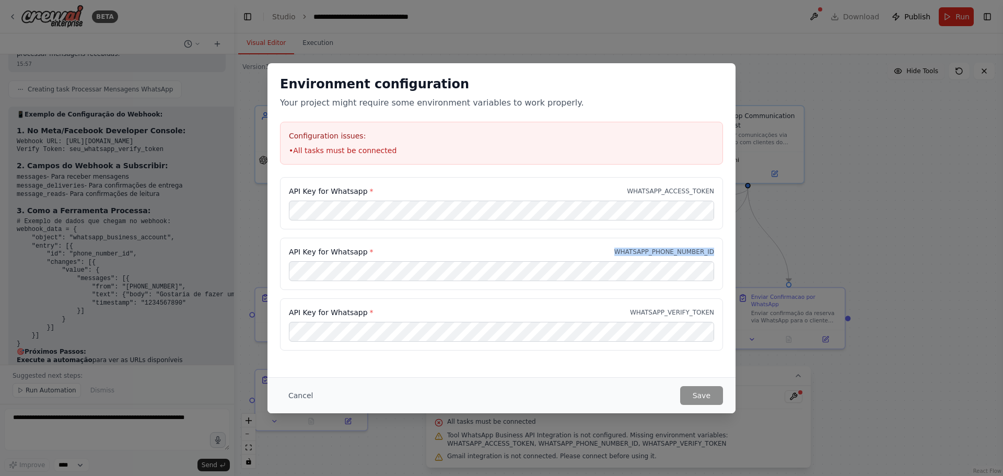
copy p "WHATSAPP_PHONE_NUMBER_ID"
click at [651, 247] on div "API Key for Whatsapp * WHATSAPP_PHONE_NUMBER_ID" at bounding box center [501, 252] width 425 height 10
click at [651, 248] on p "WHATSAPP_PHONE_NUMBER_ID" at bounding box center [664, 252] width 100 height 8
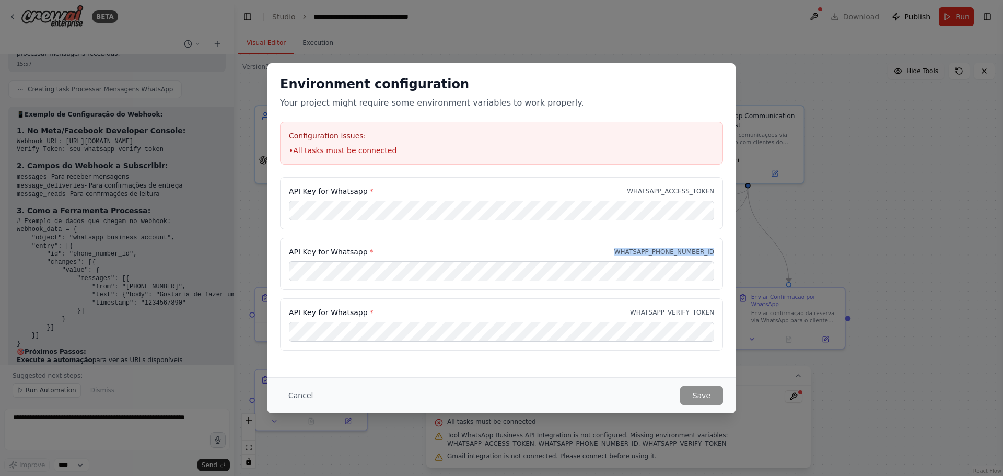
copy p "WHATSAPP_PHONE_NUMBER_ID"
click at [372, 250] on div "API Key for Whatsapp * WHATSAPP_PHONE_NUMBER_ID" at bounding box center [501, 252] width 425 height 10
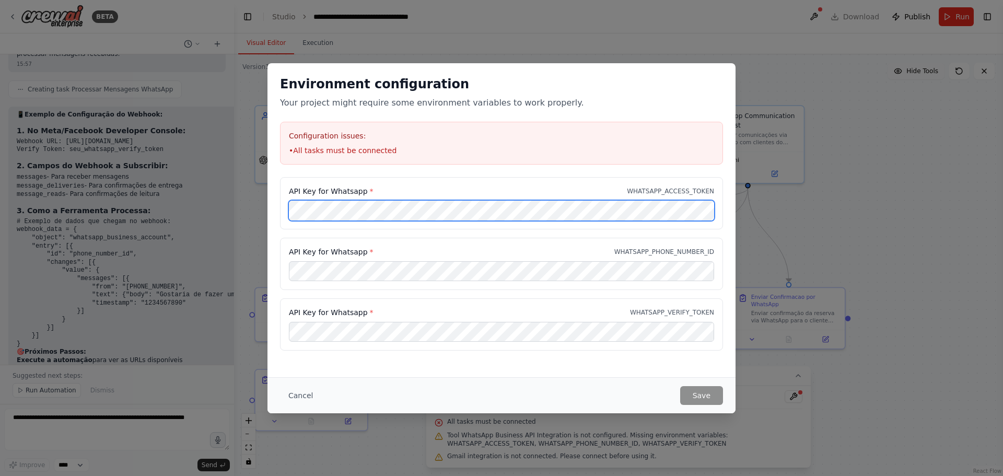
scroll to position [0, 0]
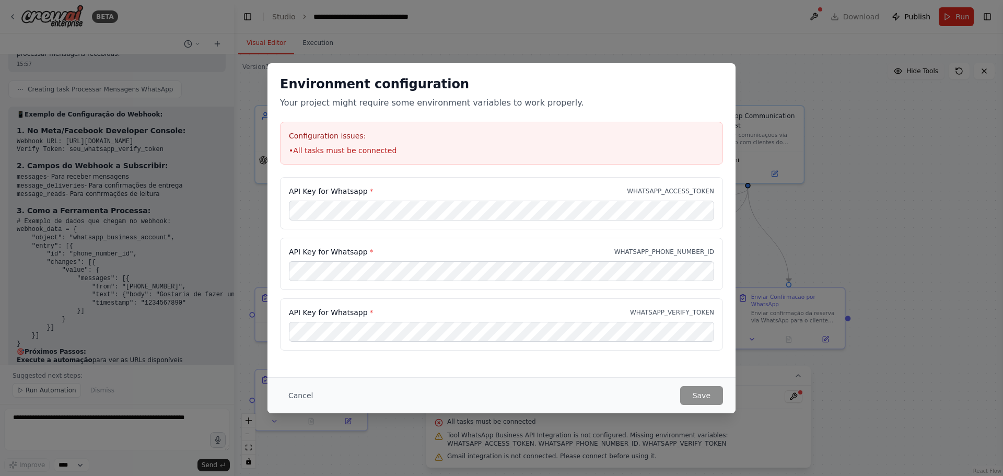
click at [323, 241] on div "API Key for Whatsapp * WHATSAPP_PHONE_NUMBER_ID" at bounding box center [501, 264] width 443 height 52
drag, startPoint x: 289, startPoint y: 251, endPoint x: 719, endPoint y: 249, distance: 429.9
click at [719, 249] on div "API Key for Whatsapp * WHATSAPP_PHONE_NUMBER_ID" at bounding box center [501, 264] width 443 height 52
copy div "API Key for Whatsapp * WHATSAPP_PHONE_NUMBER_ID"
drag, startPoint x: 291, startPoint y: 313, endPoint x: 731, endPoint y: 313, distance: 440.3
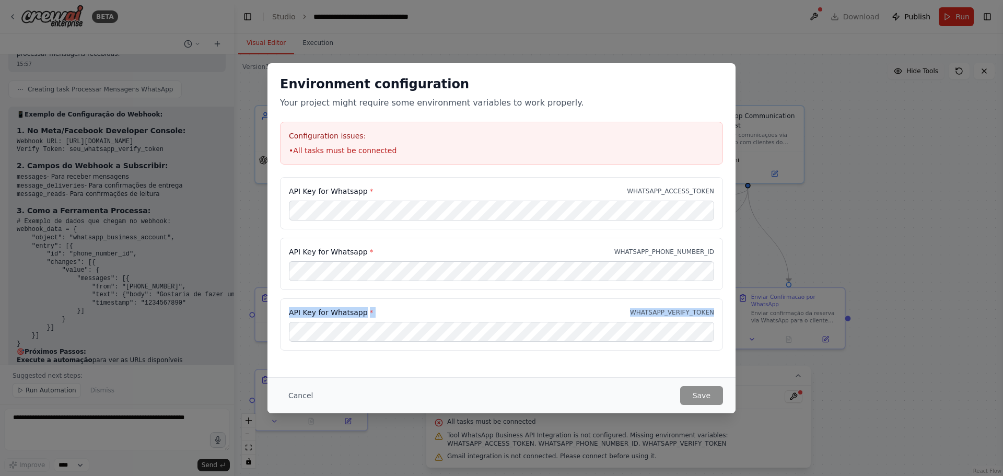
click at [731, 313] on div "API Key for Whatsapp * WHATSAPP_ACCESS_TOKEN API Key for Whatsapp * WHATSAPP_PH…" at bounding box center [501, 270] width 468 height 186
copy div "API Key for Whatsapp * WHATSAPP_VERIFY_TOKEN"
drag, startPoint x: 308, startPoint y: 193, endPoint x: 728, endPoint y: 191, distance: 420.5
click at [728, 191] on div "API Key for Whatsapp * WHATSAPP_ACCESS_TOKEN API Key for Whatsapp * WHATSAPP_PH…" at bounding box center [501, 270] width 468 height 186
copy div "API Key for Whatsapp * WHATSAPP_ACCESS_TOKEN"
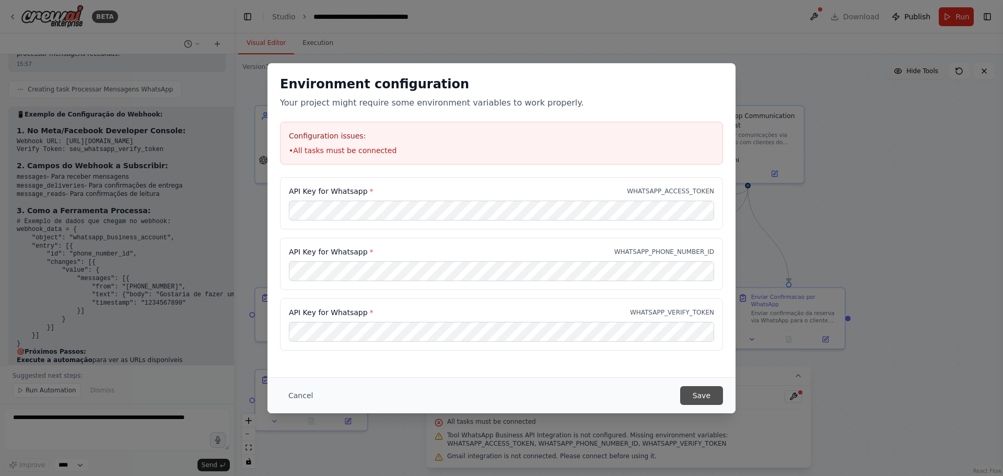
click at [694, 396] on button "Save" at bounding box center [701, 395] width 43 height 19
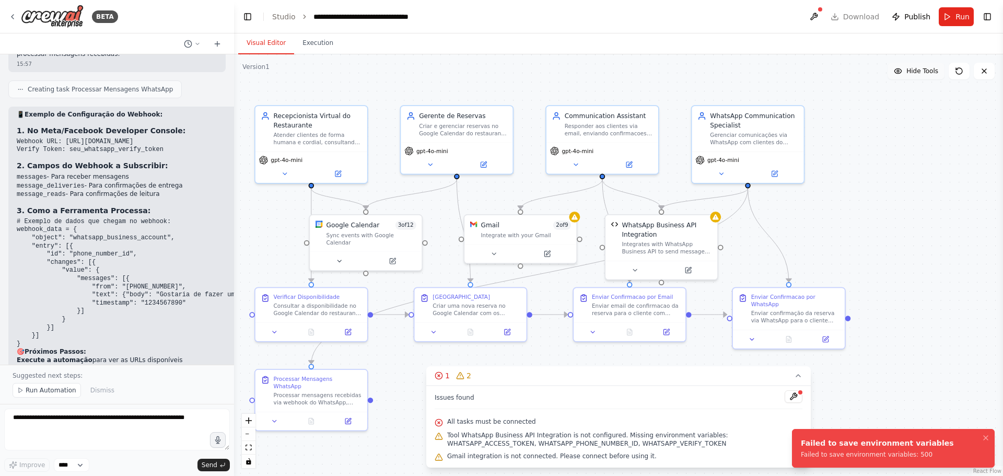
click at [862, 455] on div "Failed to save environment variables: 500" at bounding box center [877, 454] width 153 height 8
click at [863, 444] on div "Failed to save environment variables" at bounding box center [877, 443] width 153 height 10
click at [910, 452] on div "Failed to save environment variables: 500" at bounding box center [877, 454] width 153 height 8
drag, startPoint x: 921, startPoint y: 456, endPoint x: 792, endPoint y: 446, distance: 129.4
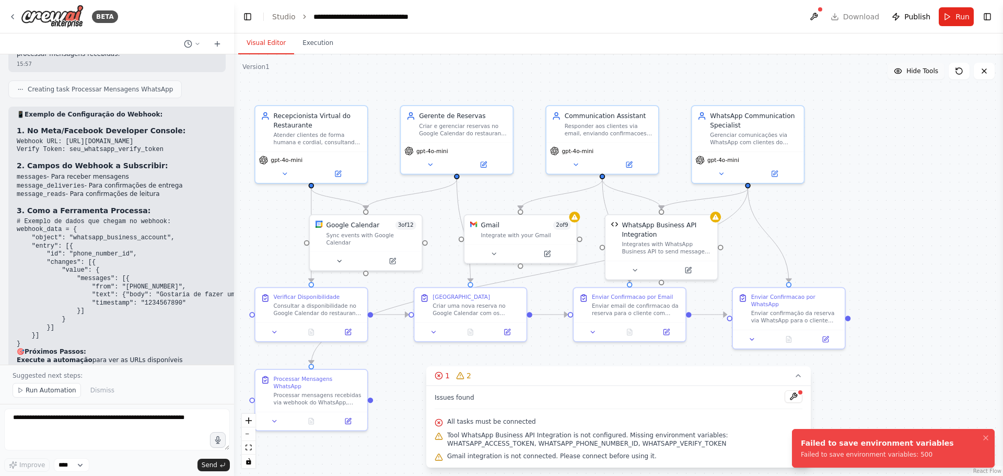
click at [792, 446] on li "Failed to save environment variables Failed to save environment variables: 500" at bounding box center [893, 448] width 203 height 39
drag, startPoint x: 801, startPoint y: 442, endPoint x: 937, endPoint y: 460, distance: 137.5
click at [937, 448] on div "Failed to save environment variables" at bounding box center [877, 443] width 153 height 10
click at [756, 371] on button "1 2" at bounding box center [618, 375] width 384 height 19
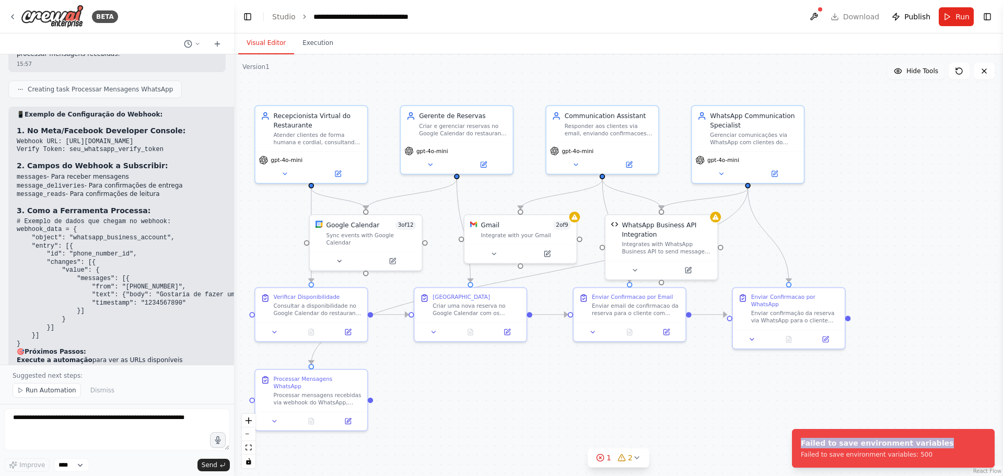
drag, startPoint x: 777, startPoint y: 404, endPoint x: 685, endPoint y: 393, distance: 92.6
click at [777, 404] on div ".deletable-edge-delete-btn { width: 20px; height: 20px; border: 0px solid #ffff…" at bounding box center [618, 265] width 769 height 422
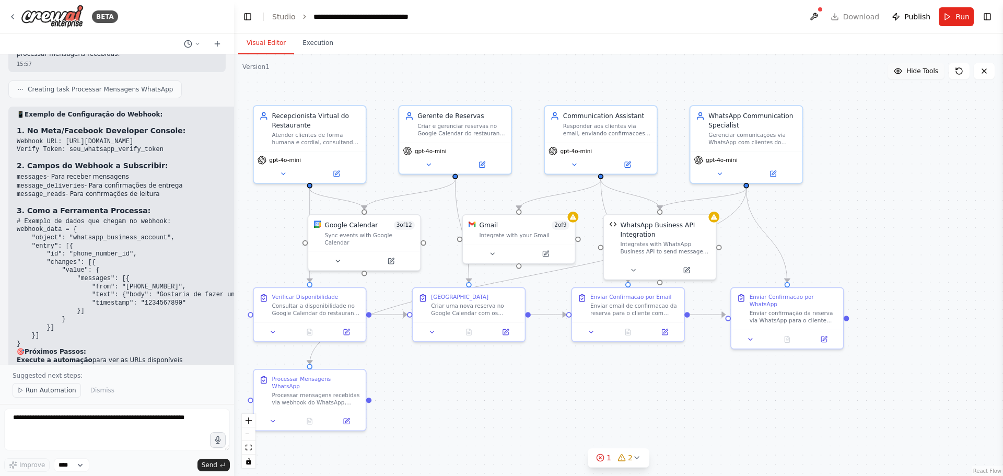
click at [51, 389] on span "Run Automation" at bounding box center [51, 390] width 51 height 8
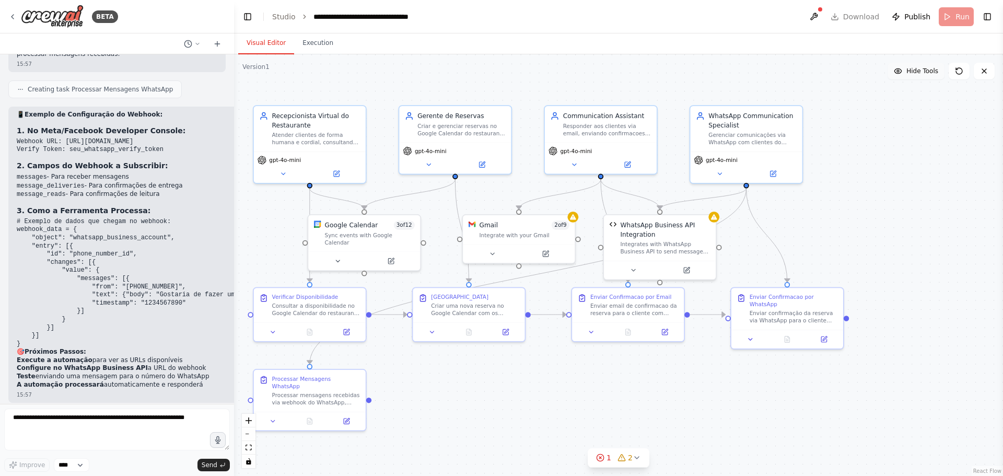
scroll to position [3362, 0]
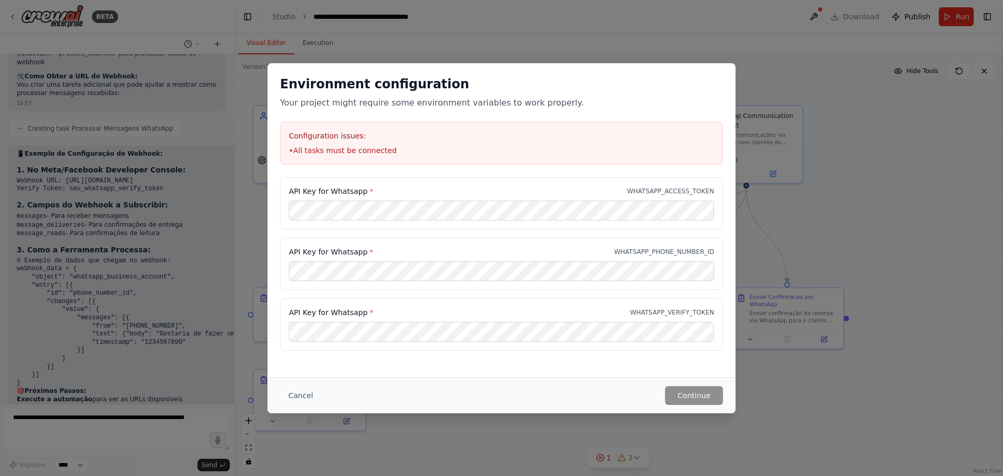
click at [113, 434] on div "Environment configuration Your project might require some environment variables…" at bounding box center [501, 238] width 1003 height 476
click at [108, 419] on div "Environment configuration Your project might require some environment variables…" at bounding box center [501, 238] width 1003 height 476
click at [298, 399] on button "Cancel" at bounding box center [300, 395] width 41 height 19
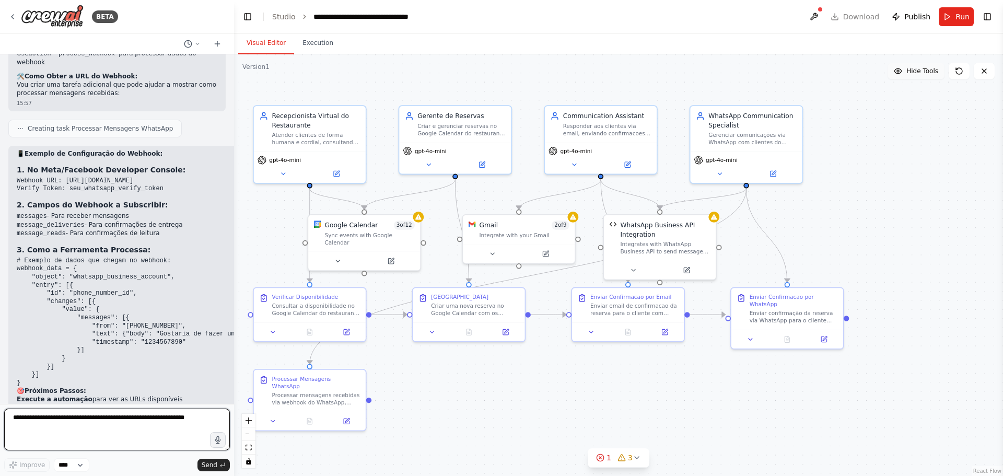
click at [131, 418] on textarea at bounding box center [117, 429] width 226 height 42
paste textarea "**********"
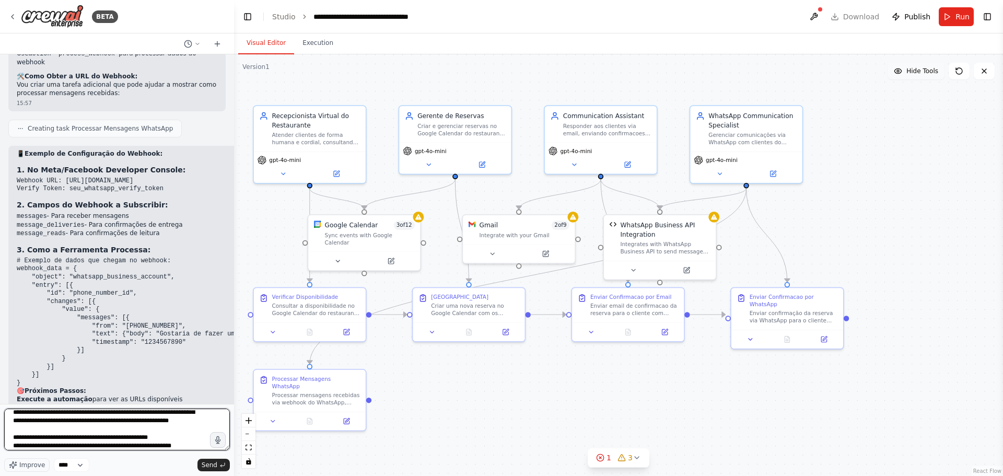
scroll to position [34, 0]
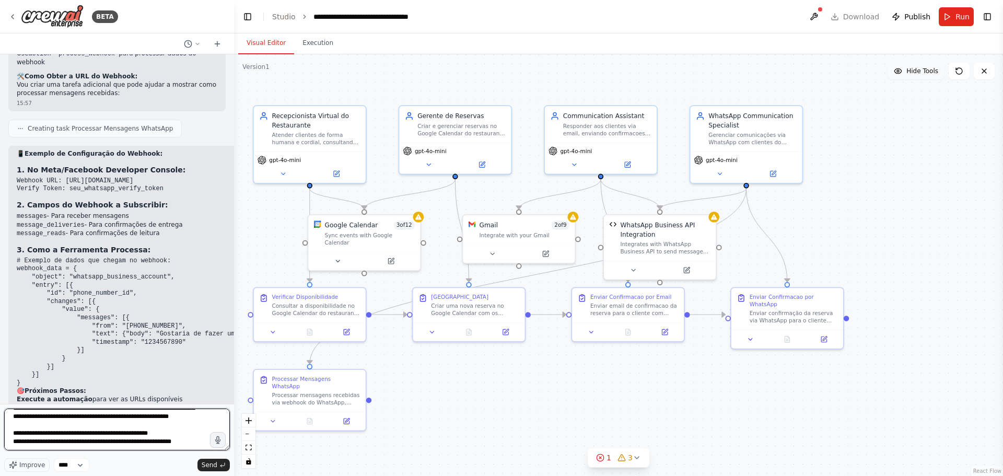
click at [200, 434] on textarea "**********" at bounding box center [117, 429] width 226 height 42
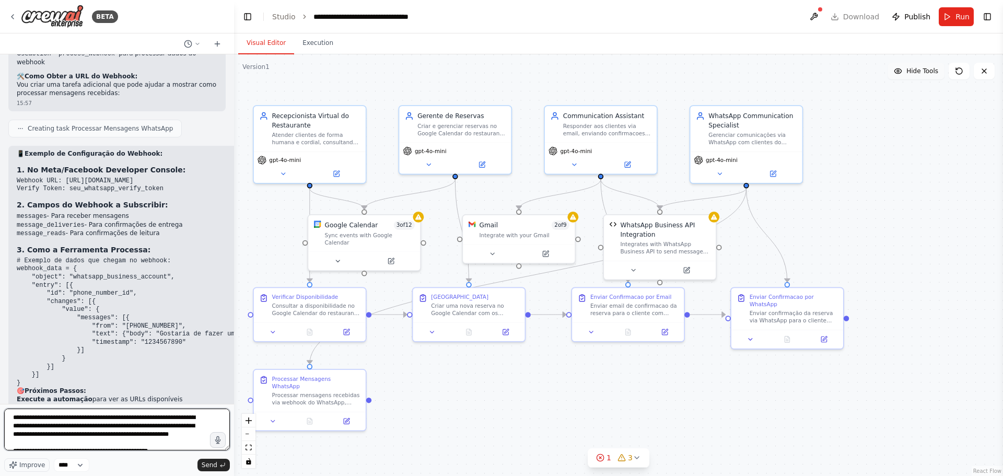
click at [14, 419] on textarea "**********" at bounding box center [117, 429] width 226 height 42
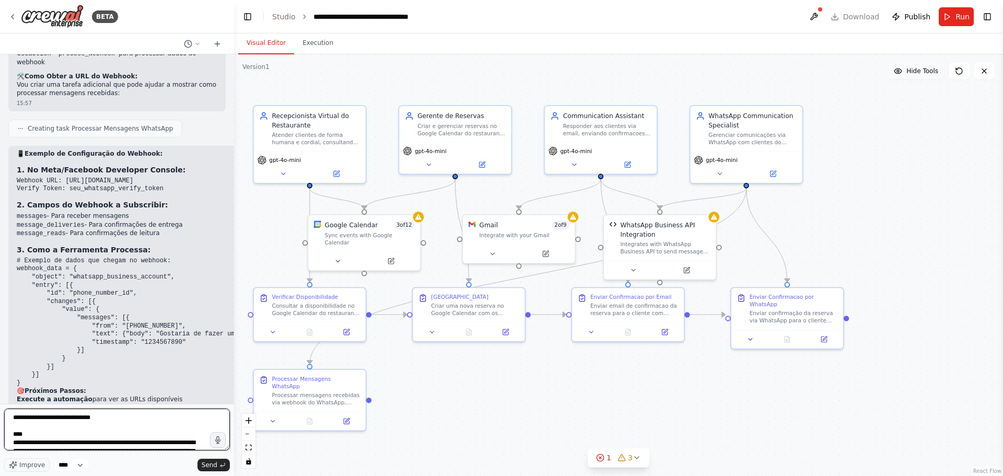
type textarea "**********"
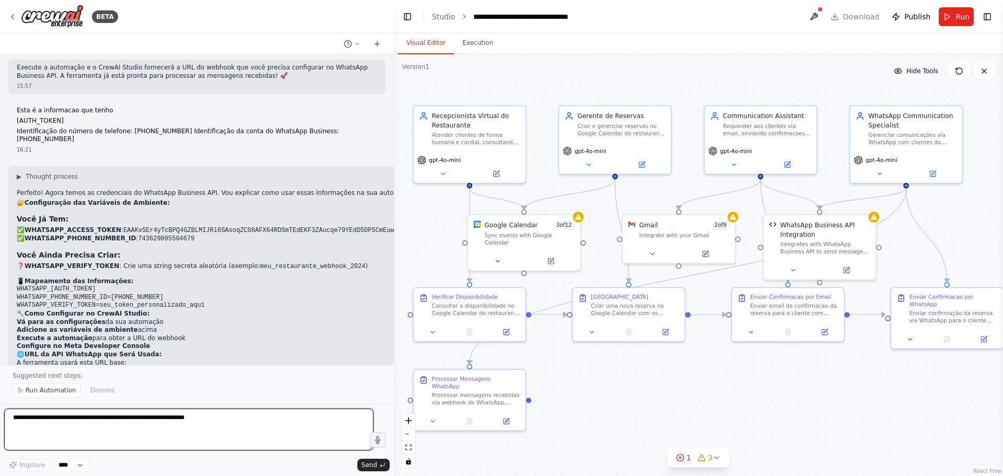
scroll to position [3270, 0]
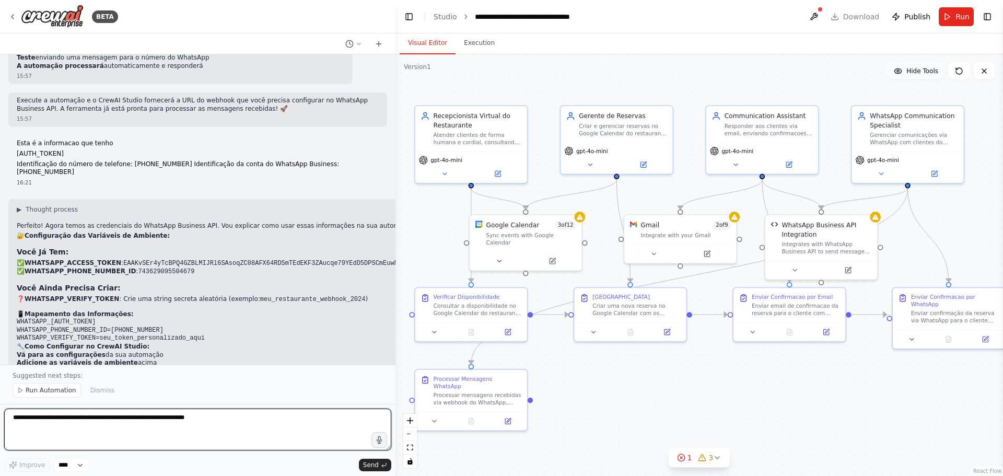
drag, startPoint x: 232, startPoint y: 227, endPoint x: 395, endPoint y: 235, distance: 163.2
click at [395, 235] on div "BETA Recepcionista de um restaurante, que seja capaz de consultar disponibilida…" at bounding box center [501, 238] width 1003 height 476
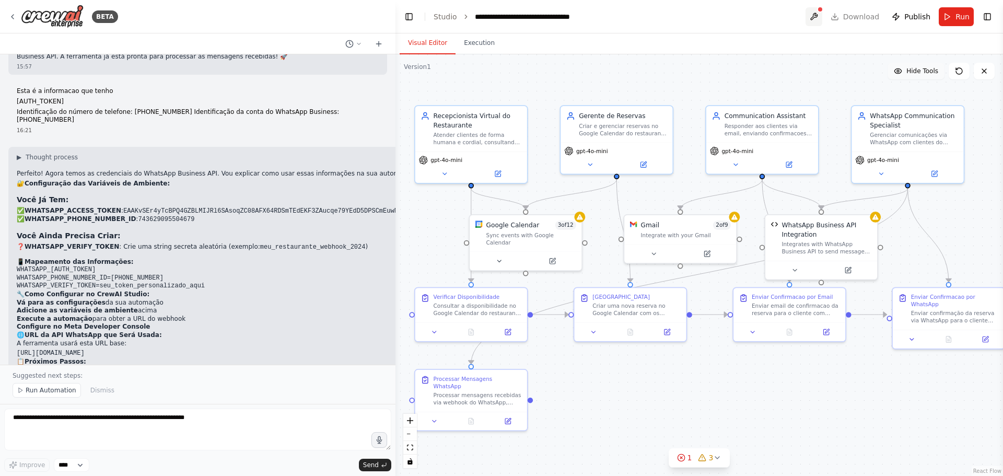
click at [820, 16] on button at bounding box center [813, 16] width 17 height 19
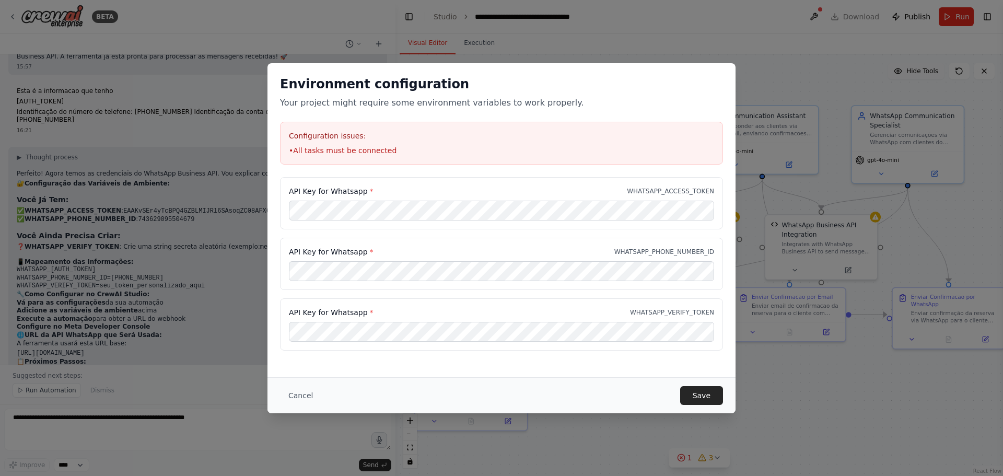
drag, startPoint x: 628, startPoint y: 75, endPoint x: 657, endPoint y: 75, distance: 28.7
click at [657, 76] on h2 "Environment configuration" at bounding box center [501, 84] width 443 height 17
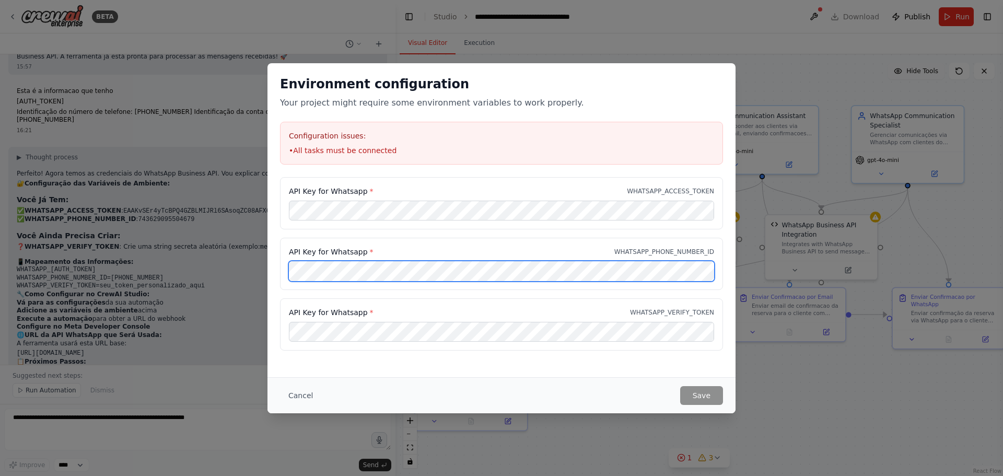
scroll to position [0, 0]
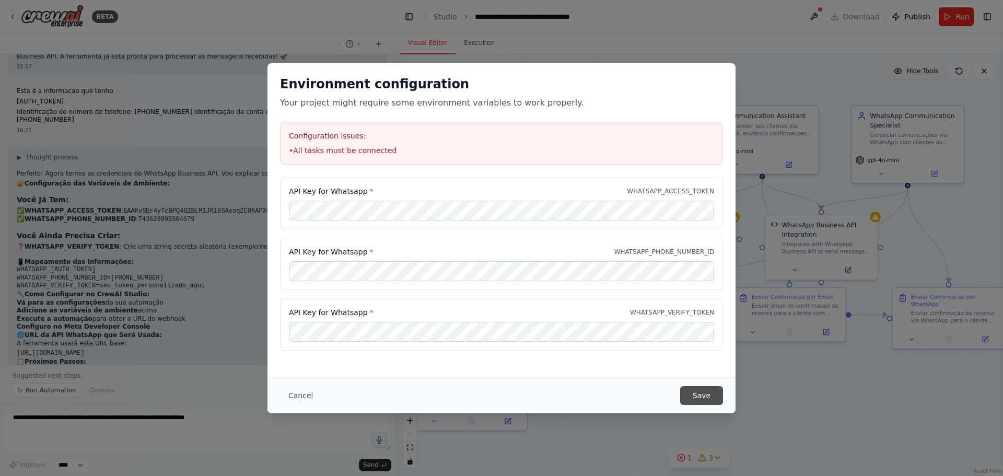
click at [702, 395] on button "Save" at bounding box center [701, 395] width 43 height 19
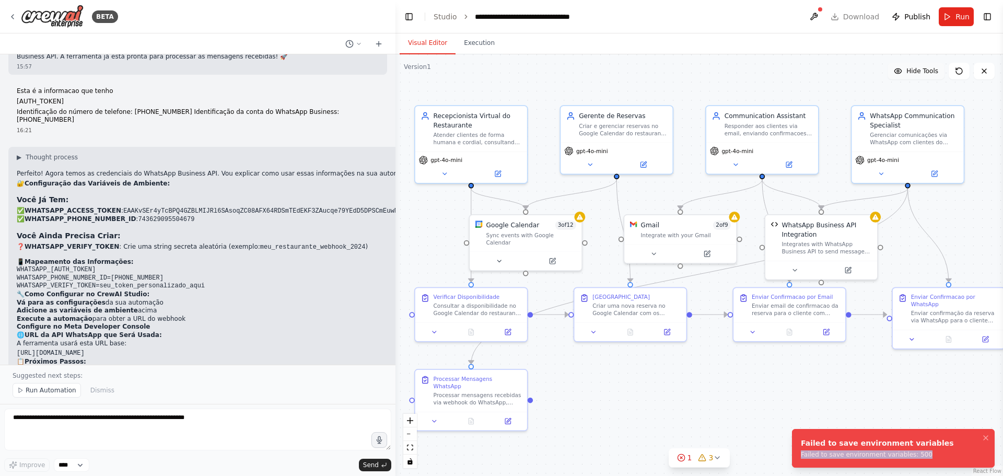
drag, startPoint x: 917, startPoint y: 453, endPoint x: 794, endPoint y: 454, distance: 122.7
click at [794, 454] on li "Failed to save environment variables Failed to save environment variables: 500" at bounding box center [893, 448] width 203 height 39
copy div "Failed to save environment variables: 500"
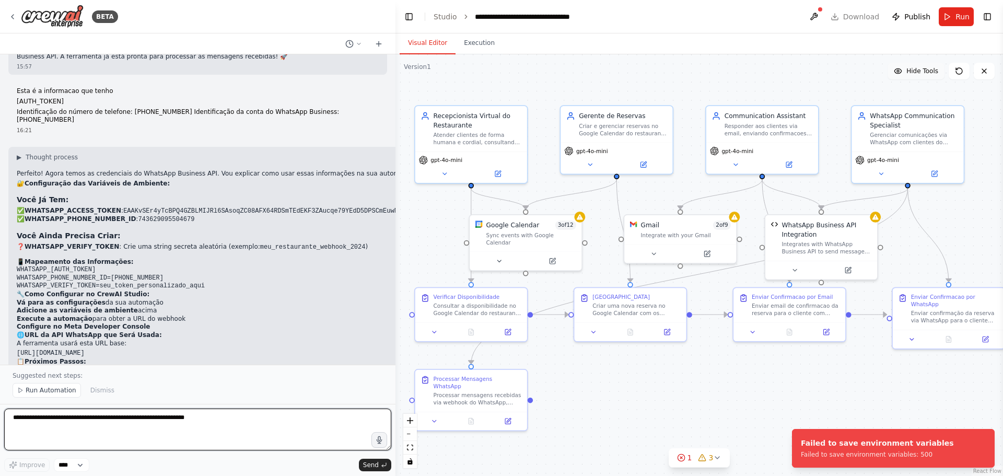
click at [82, 427] on textarea at bounding box center [197, 429] width 387 height 42
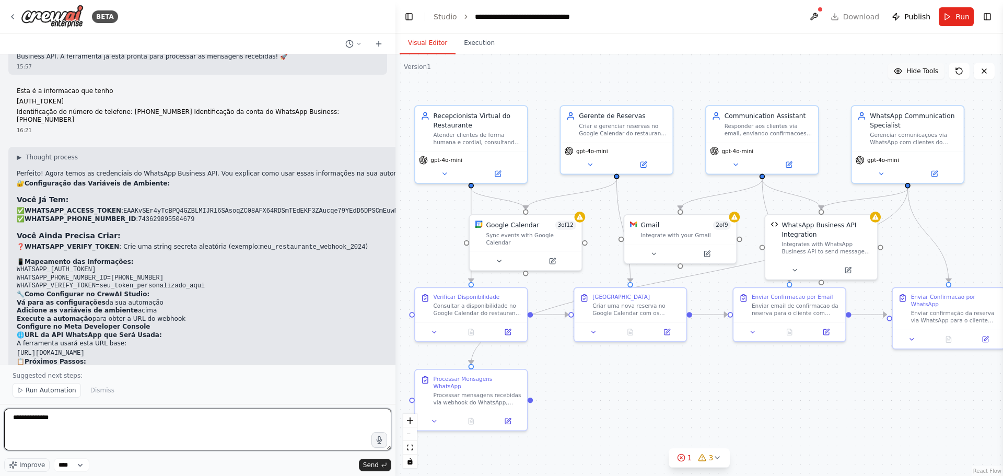
paste textarea "**********"
type textarea "**********"
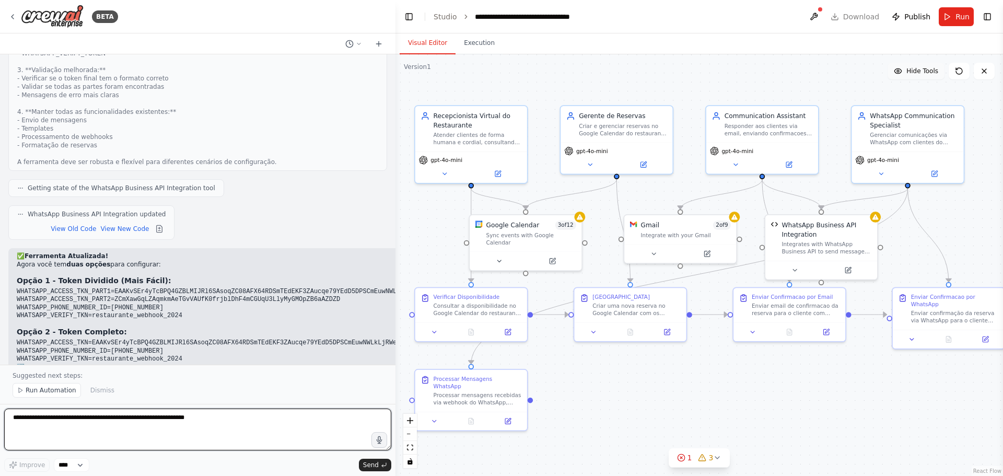
scroll to position [4345, 0]
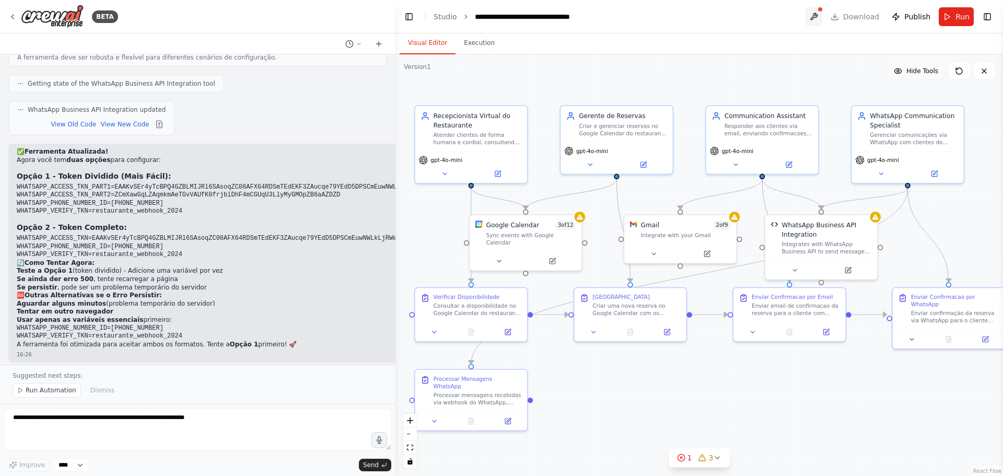
click at [817, 15] on button at bounding box center [813, 16] width 17 height 19
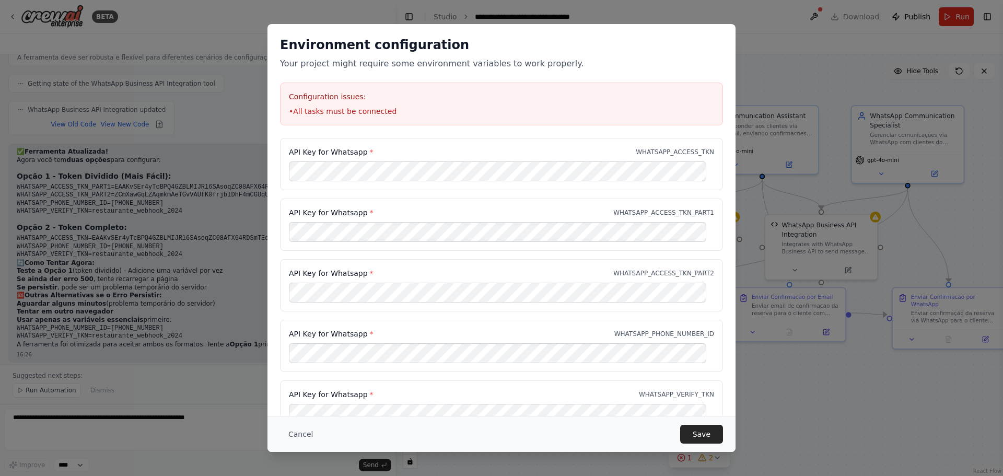
drag, startPoint x: 464, startPoint y: 36, endPoint x: 621, endPoint y: 19, distance: 157.6
click at [621, 17] on div "Environment configuration Your project might require some environment variables…" at bounding box center [501, 238] width 1003 height 476
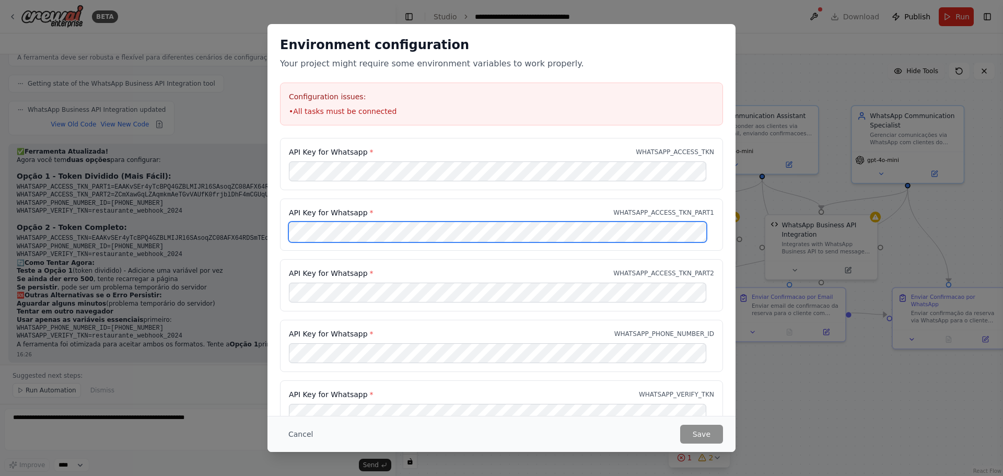
scroll to position [0, 0]
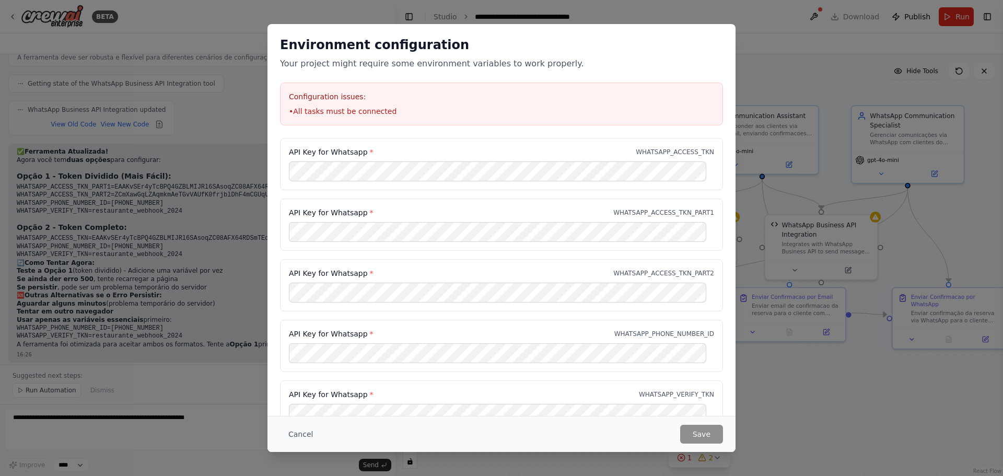
click at [200, 177] on div "Environment configuration Your project might require some environment variables…" at bounding box center [501, 238] width 1003 height 476
drag, startPoint x: 450, startPoint y: 32, endPoint x: 627, endPoint y: 11, distance: 178.3
click at [627, 11] on div "Environment configuration Your project might require some environment variables…" at bounding box center [501, 238] width 1003 height 476
click at [301, 431] on button "Cancel" at bounding box center [300, 434] width 41 height 19
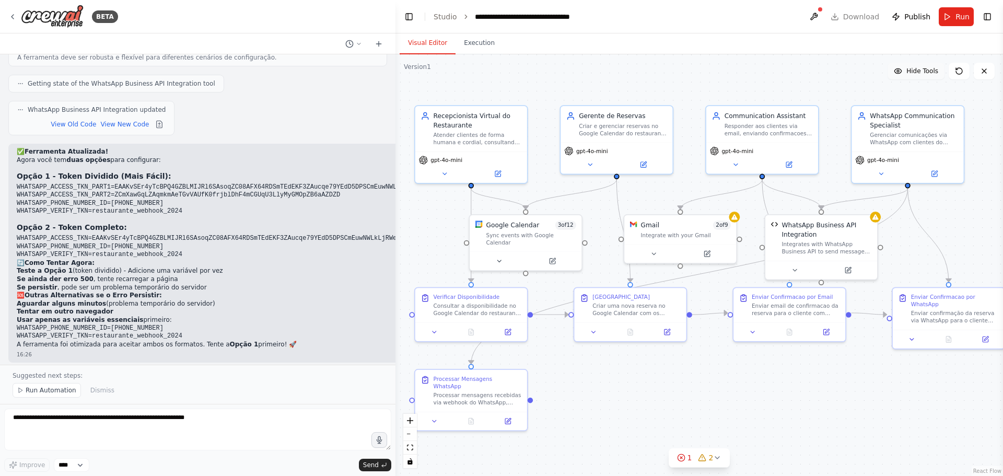
drag, startPoint x: 171, startPoint y: 170, endPoint x: 4, endPoint y: 145, distance: 169.6
click at [4, 145] on div "BETA Recepcionista de um restaurante, que seja capaz de consultar disponibilida…" at bounding box center [197, 238] width 395 height 476
click at [4, 145] on button "Toggle Sidebar" at bounding box center [0, 238] width 8 height 476
click at [182, 183] on pre "WHATSAPP_ACCESS_TKN_PART1=EAAKvSEr4yTcBPQ4GZBLMIJRl6SAsoqZC08AFX64RDSmTEdEKF3ZA…" at bounding box center [430, 199] width 827 height 32
drag, startPoint x: 172, startPoint y: 170, endPoint x: 16, endPoint y: 147, distance: 157.9
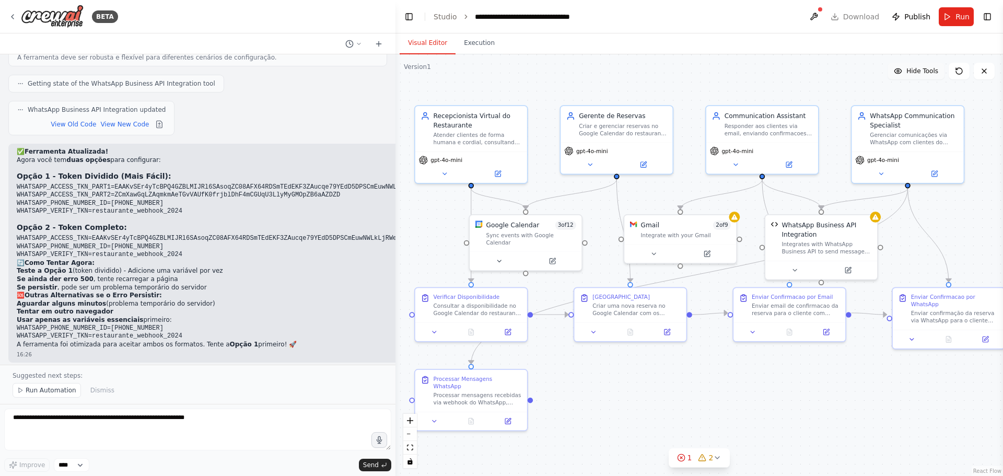
click at [16, 147] on div "✅ Ferramenta Atualizada! Agora você tem duas opções para configurar: Opção 1 - …" at bounding box center [430, 253] width 844 height 219
copy code "WHATSAPP_ACCESS_TKN_PART1=EAAKvSEr4yTcBPQ4GZBLMIJRl6SAsoqZC08AFX64RDSmTEdEKF3ZA…"
click at [505, 455] on div ".deletable-edge-delete-btn { width: 20px; height: 20px; border: 0px solid #ffff…" at bounding box center [698, 265] width 607 height 422
click at [820, 15] on button at bounding box center [813, 16] width 17 height 19
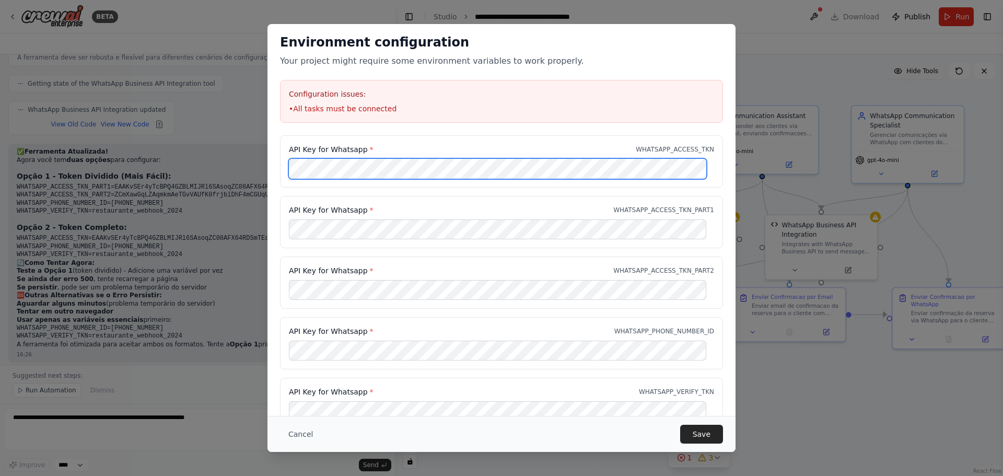
scroll to position [0, 190]
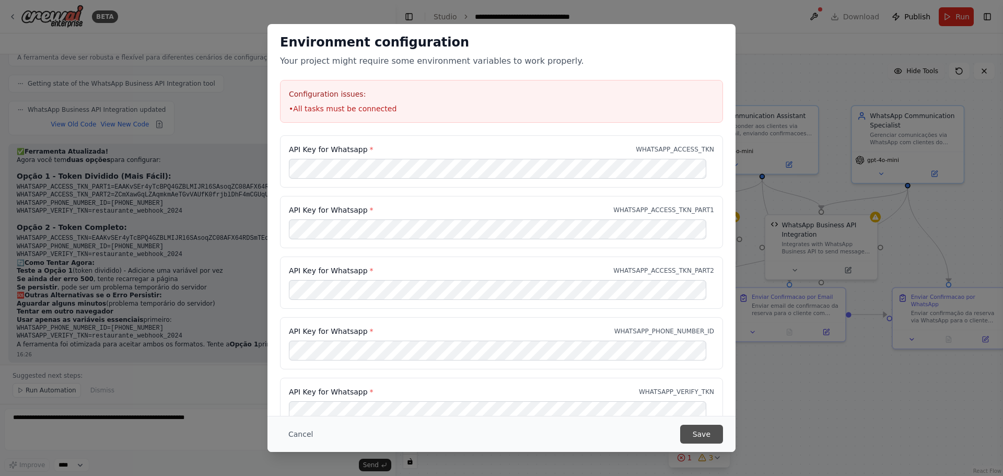
click at [701, 438] on button "Save" at bounding box center [701, 434] width 43 height 19
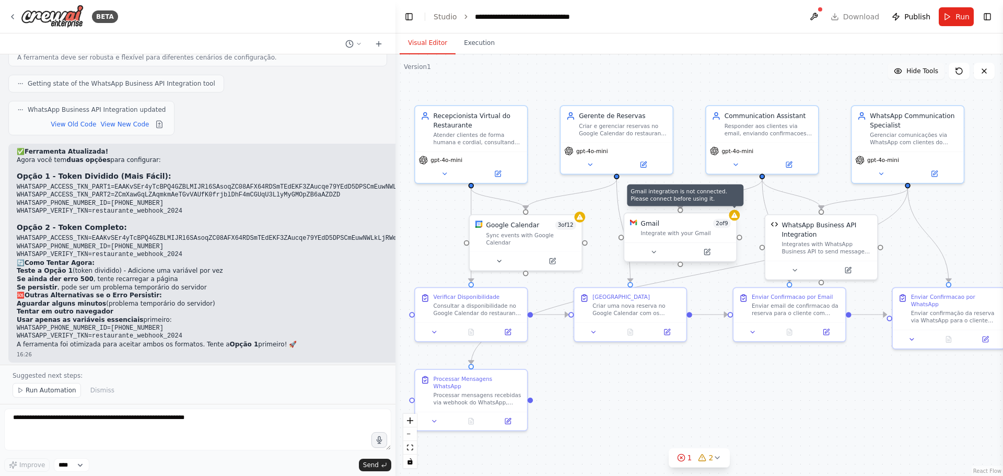
click at [735, 219] on div at bounding box center [734, 214] width 11 height 11
click at [693, 232] on div "Integrate with your Gmail" at bounding box center [686, 233] width 90 height 7
click at [737, 222] on div "Gmail 2 of 9 Integrate with your Gmail" at bounding box center [680, 238] width 114 height 50
click at [654, 253] on icon at bounding box center [653, 251] width 7 height 7
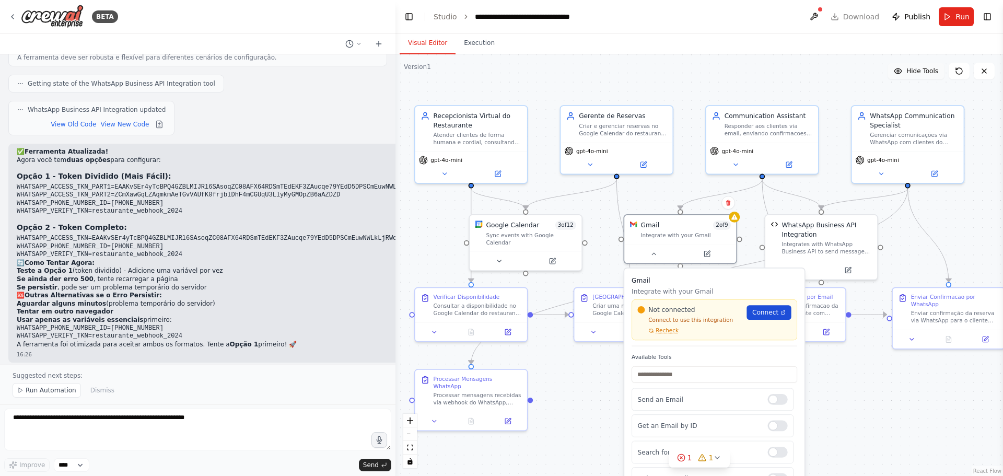
click at [772, 311] on span "Connect" at bounding box center [765, 312] width 26 height 9
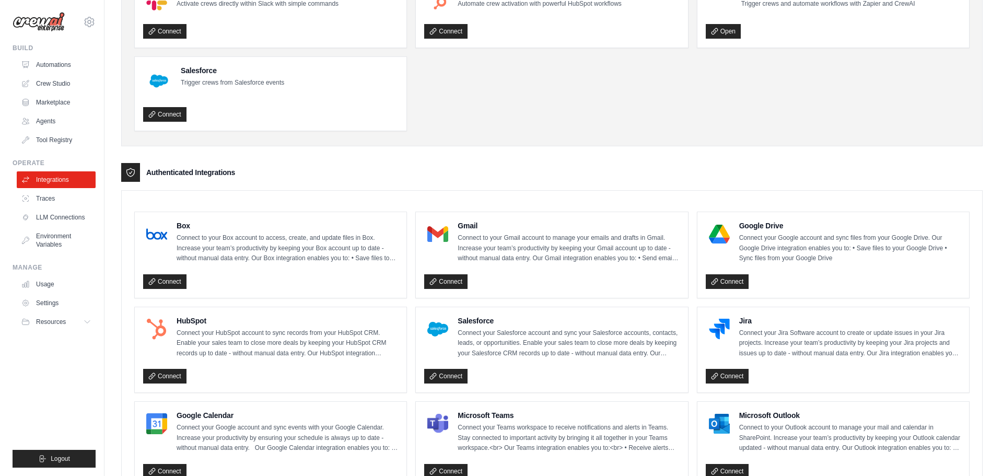
scroll to position [157, 0]
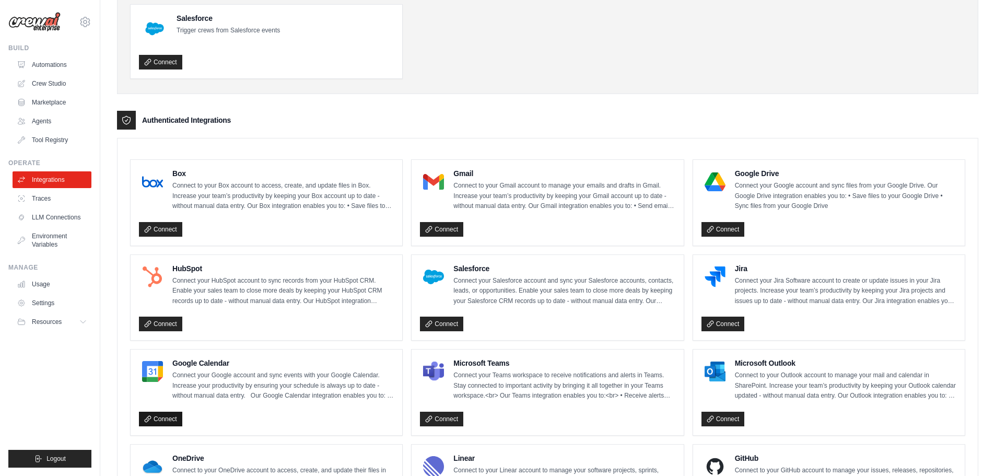
click at [157, 418] on link "Connect" at bounding box center [160, 419] width 43 height 15
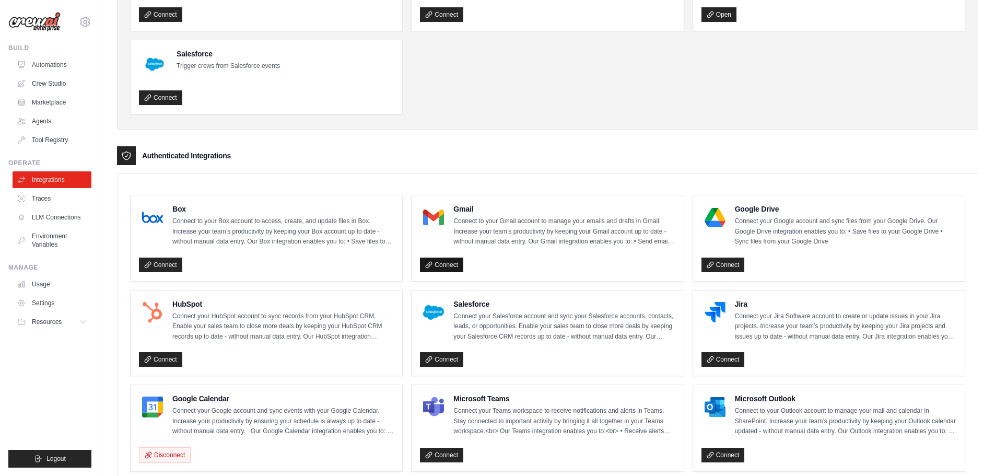
click at [444, 264] on link "Connect" at bounding box center [441, 265] width 43 height 15
click at [439, 261] on link "Connect" at bounding box center [441, 265] width 43 height 15
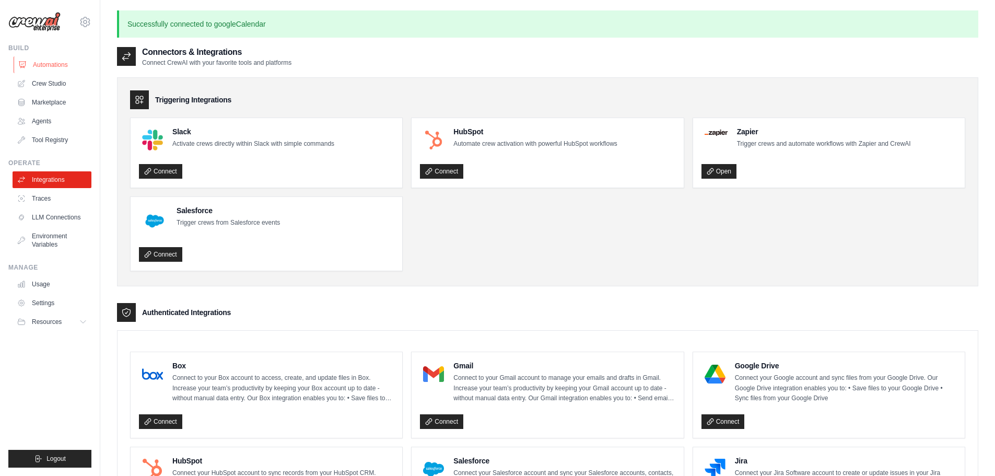
click at [50, 65] on link "Automations" at bounding box center [53, 64] width 79 height 17
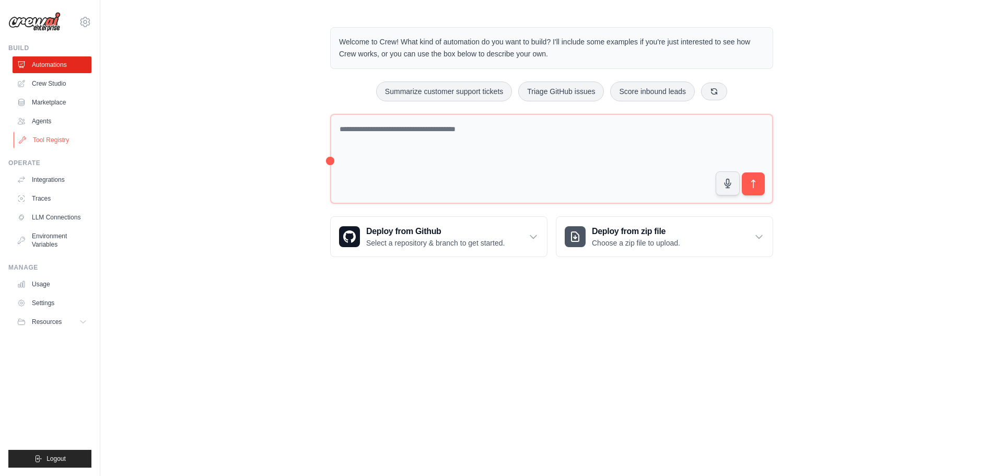
click at [45, 139] on link "Tool Registry" at bounding box center [53, 140] width 79 height 17
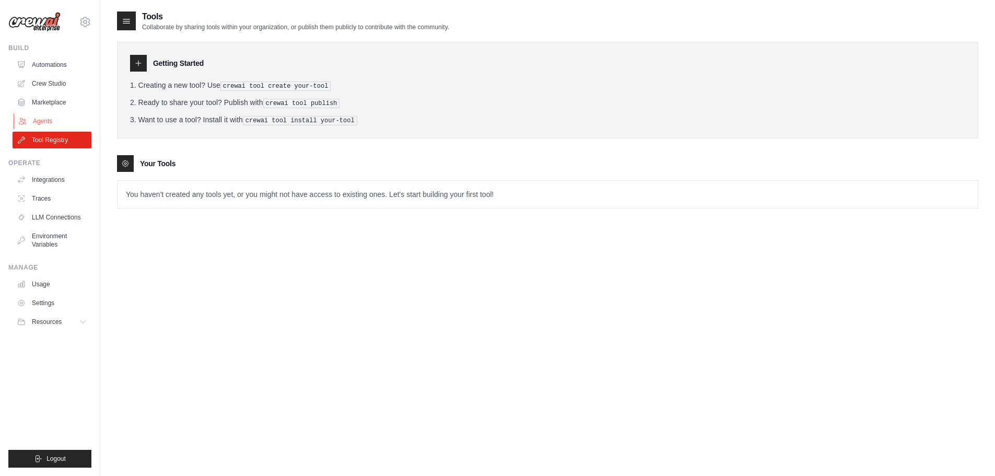
click at [42, 115] on link "Agents" at bounding box center [53, 121] width 79 height 17
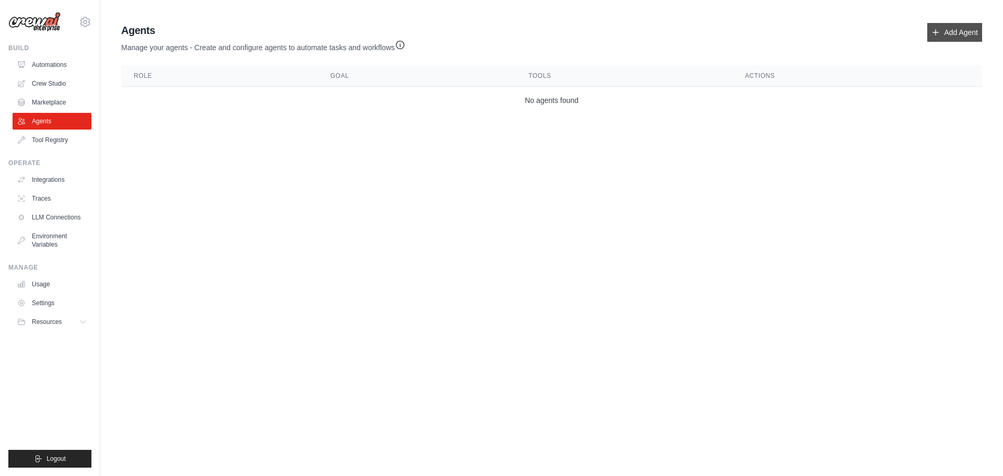
click at [941, 29] on link "Add Agent" at bounding box center [954, 32] width 55 height 19
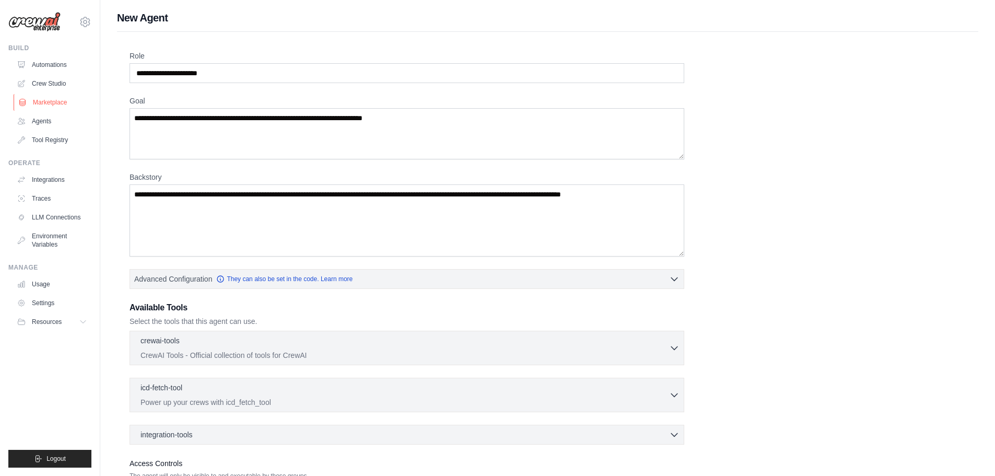
click at [52, 101] on link "Marketplace" at bounding box center [53, 102] width 79 height 17
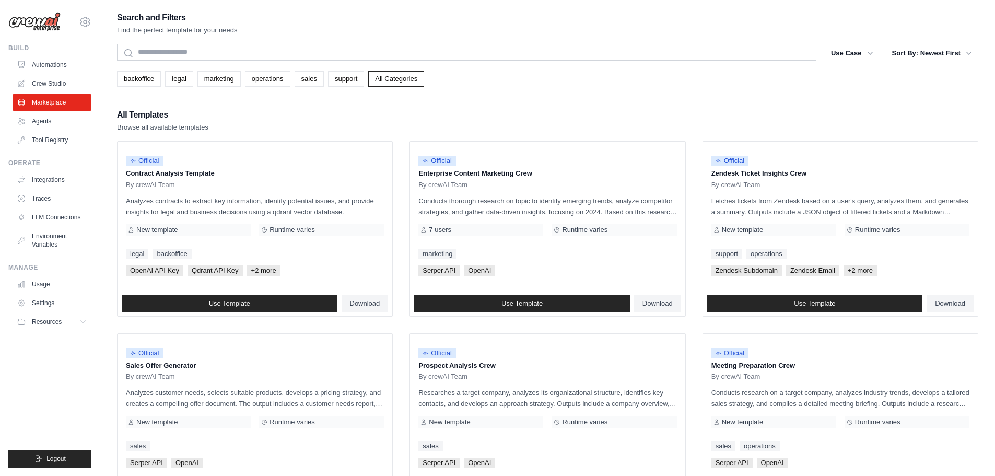
click at [562, 95] on div "Search and Filters Find the perfect template for your needs Search Use Case bac…" at bounding box center [547, 477] width 861 height 934
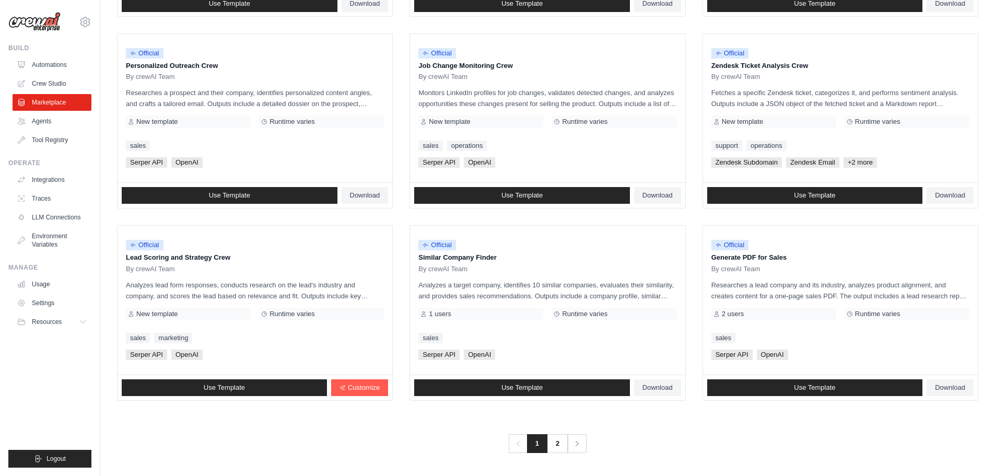
scroll to position [179, 0]
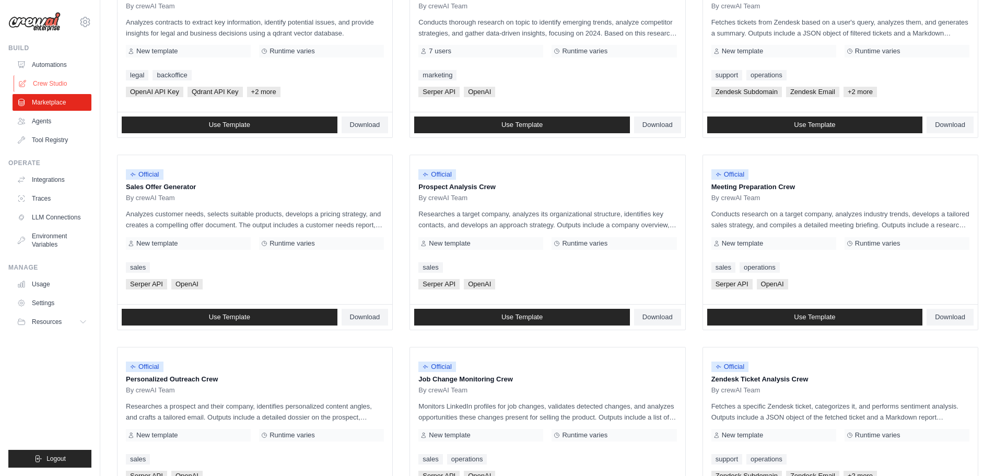
click at [41, 83] on link "Crew Studio" at bounding box center [53, 83] width 79 height 17
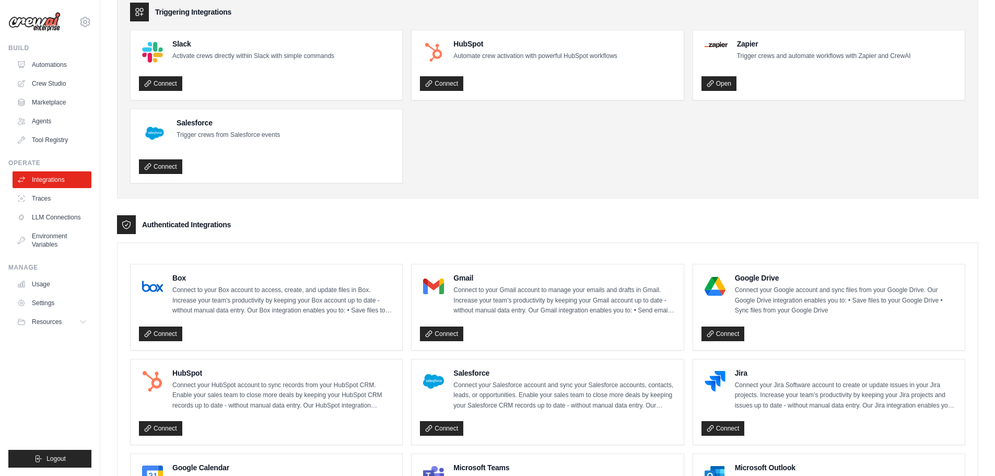
scroll to position [157, 0]
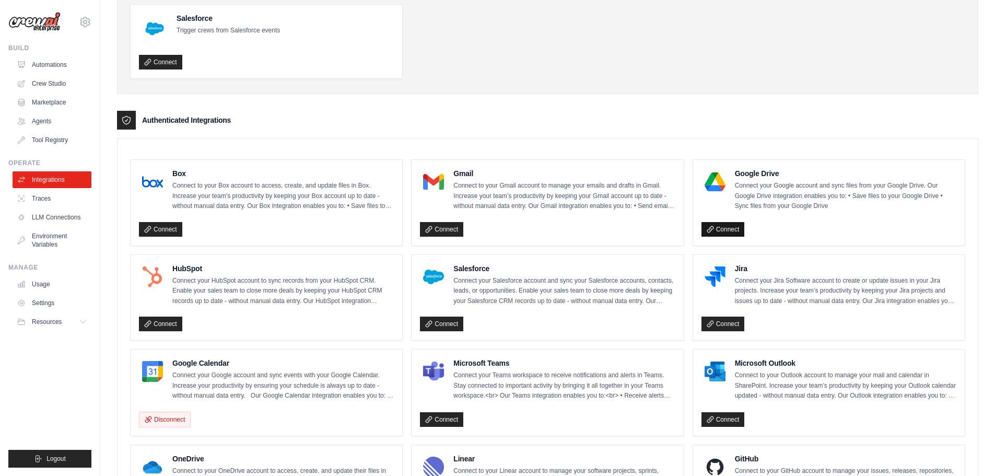
click at [720, 230] on link "Connect" at bounding box center [722, 229] width 43 height 15
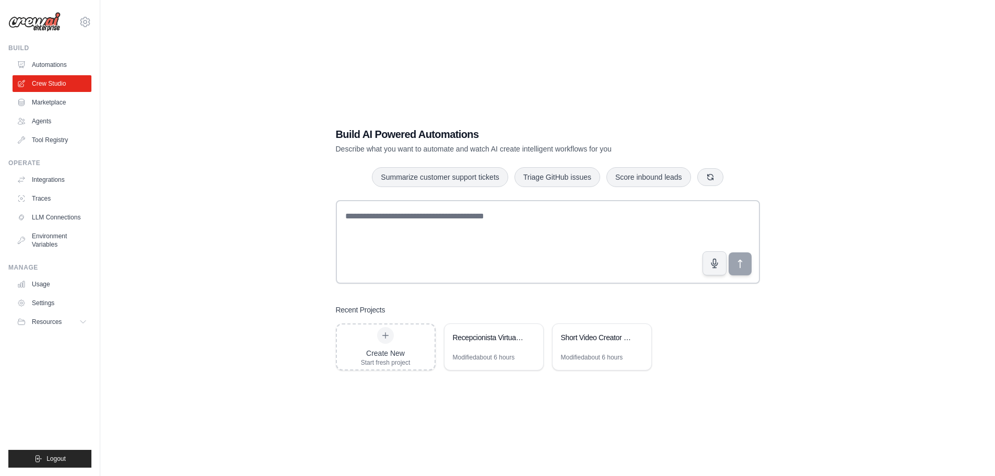
click at [48, 64] on link "Automations" at bounding box center [52, 64] width 79 height 17
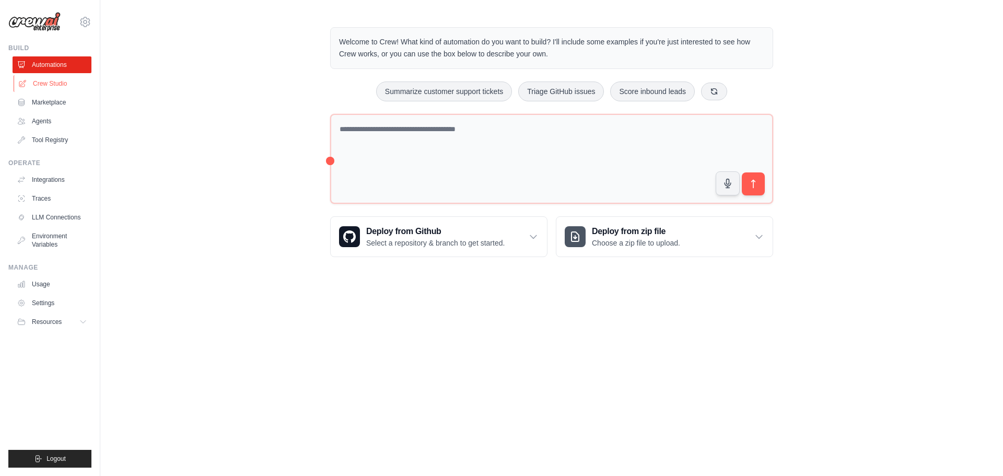
click at [44, 82] on link "Crew Studio" at bounding box center [53, 83] width 79 height 17
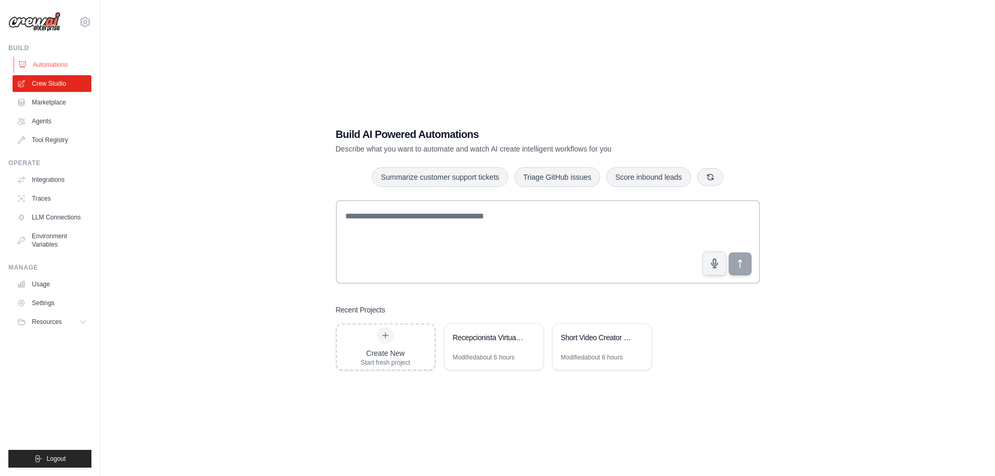
click at [54, 65] on link "Automations" at bounding box center [53, 64] width 79 height 17
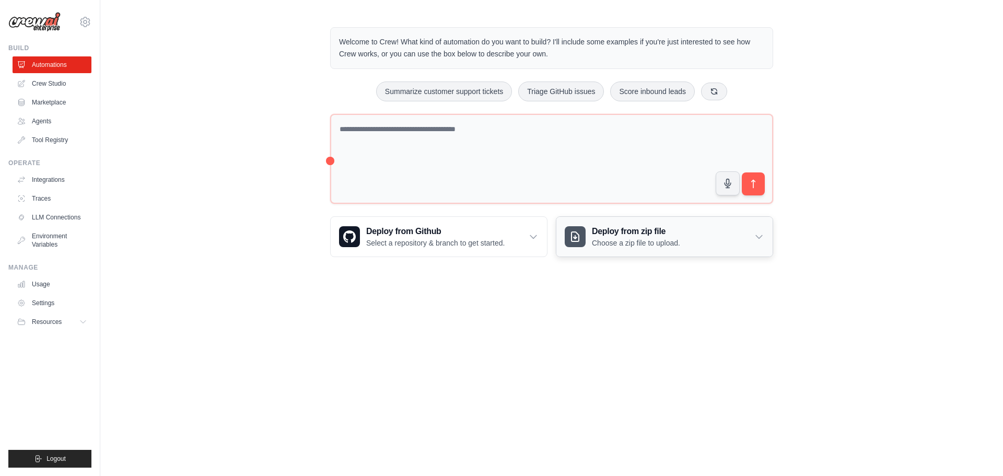
click at [755, 235] on icon at bounding box center [759, 236] width 10 height 10
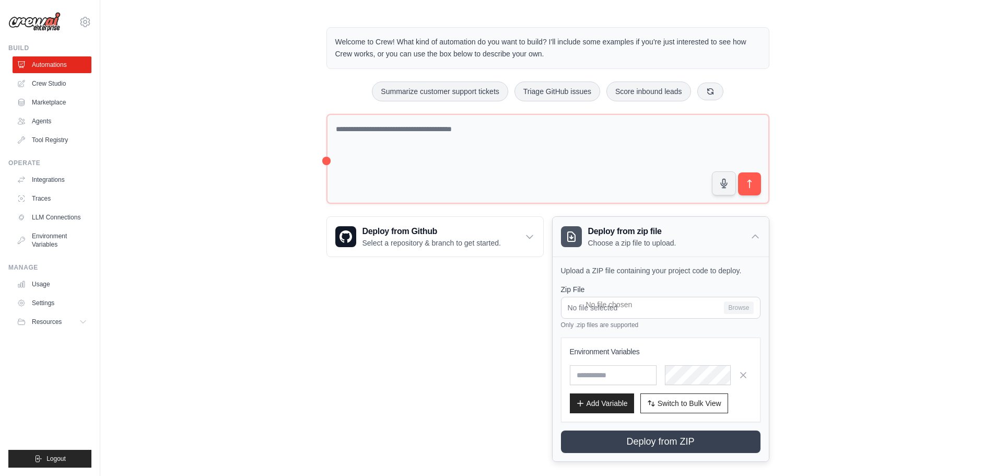
click at [755, 235] on icon at bounding box center [755, 236] width 6 height 3
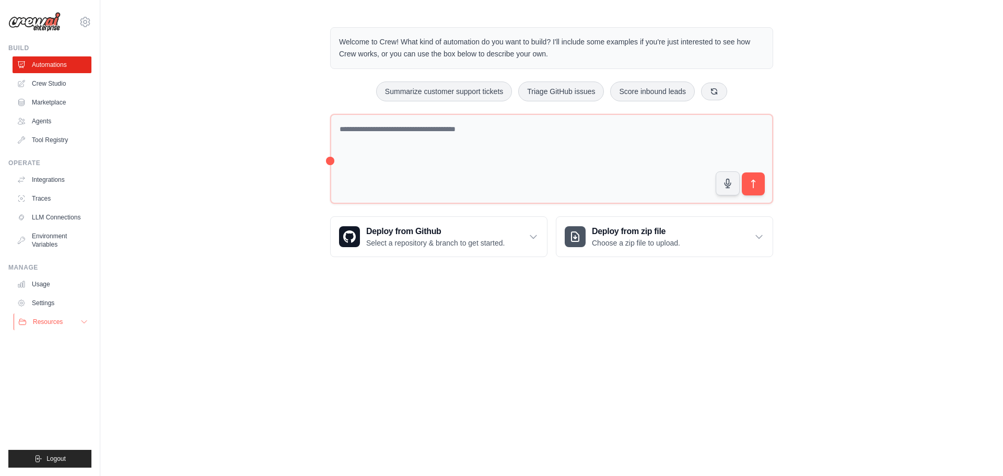
click at [78, 323] on button "Resources" at bounding box center [53, 321] width 79 height 17
click at [53, 387] on span "Video Tutorials" at bounding box center [57, 389] width 41 height 8
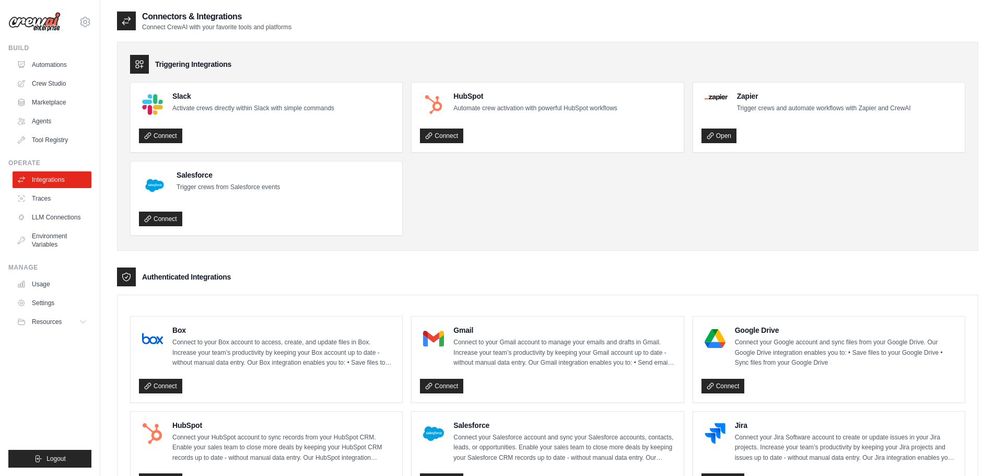
click at [447, 394] on div "Gmail Connect to your Gmail account to manage your emails and drafts in Gmail. …" at bounding box center [548, 360] width 272 height 86
click at [450, 389] on link "Connect" at bounding box center [441, 386] width 43 height 15
click at [455, 390] on link "Connect" at bounding box center [441, 386] width 43 height 15
